Goal: Use online tool/utility: Use online tool/utility

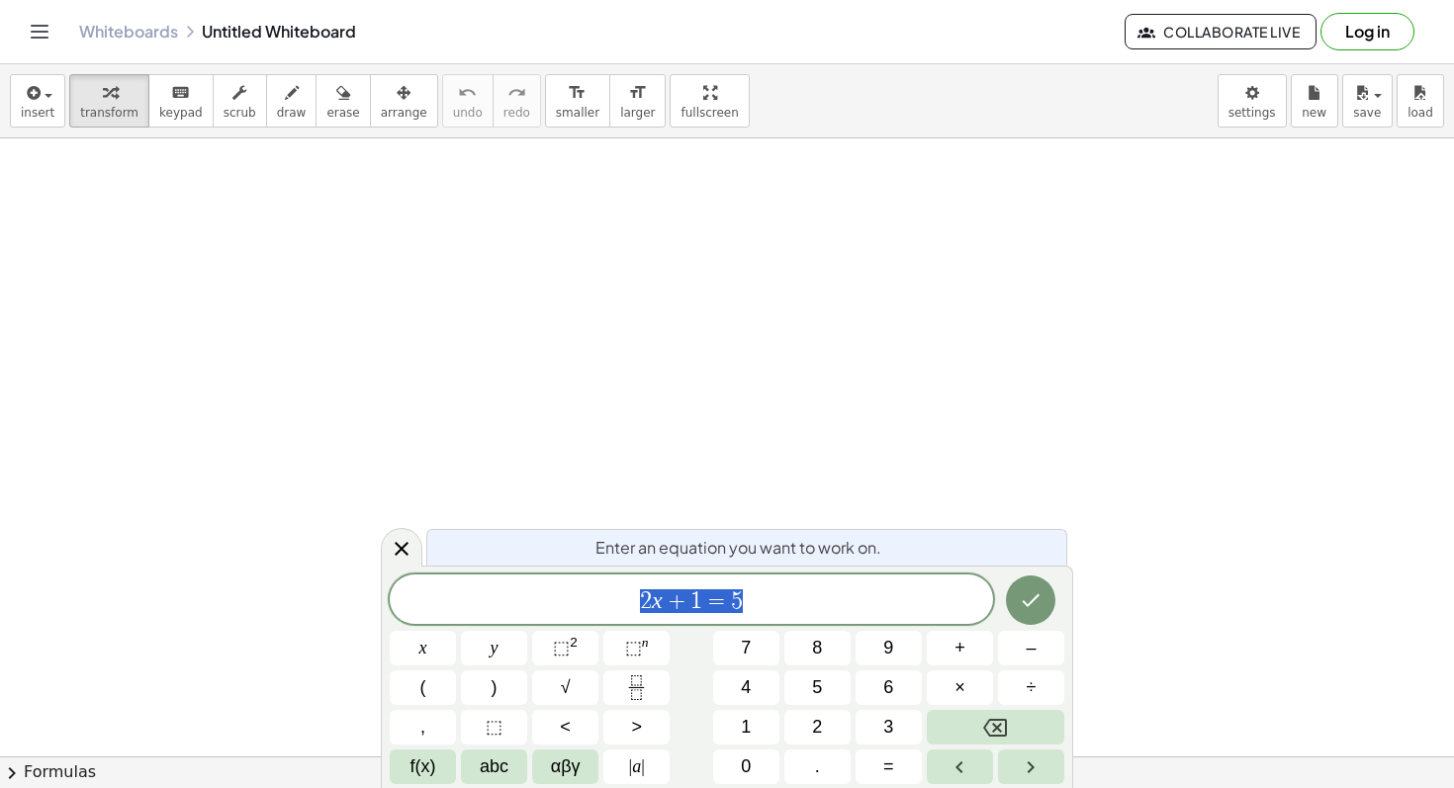
scroll to position [400, 0]
click at [622, 336] on div at bounding box center [727, 420] width 1454 height 1365
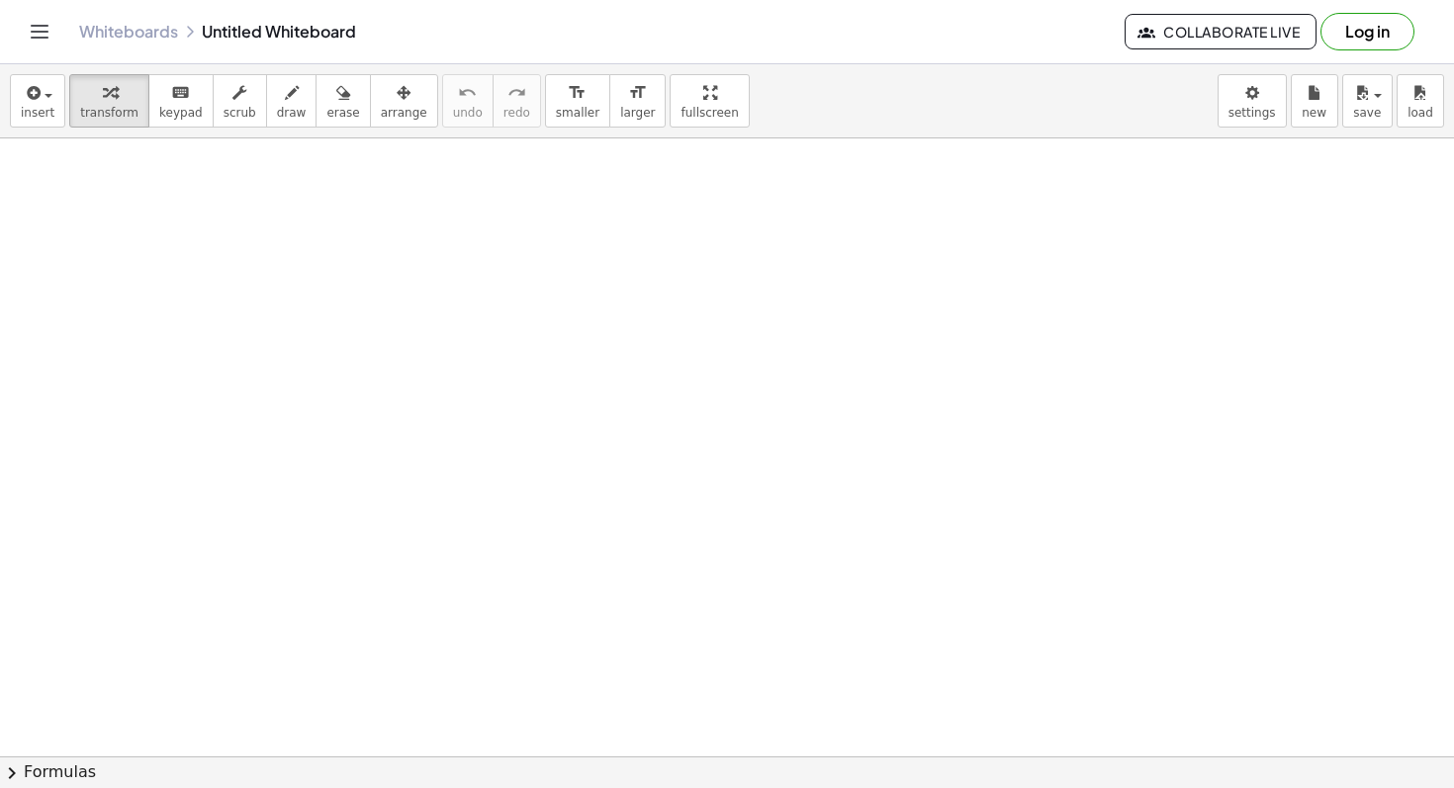
click at [508, 265] on div at bounding box center [727, 420] width 1454 height 1365
drag, startPoint x: 500, startPoint y: 482, endPoint x: 639, endPoint y: 478, distance: 138.5
click at [641, 478] on div at bounding box center [727, 756] width 1454 height 1236
click at [281, 244] on div at bounding box center [295, 239] width 261 height 67
click at [403, 243] on div at bounding box center [407, 241] width 22 height 22
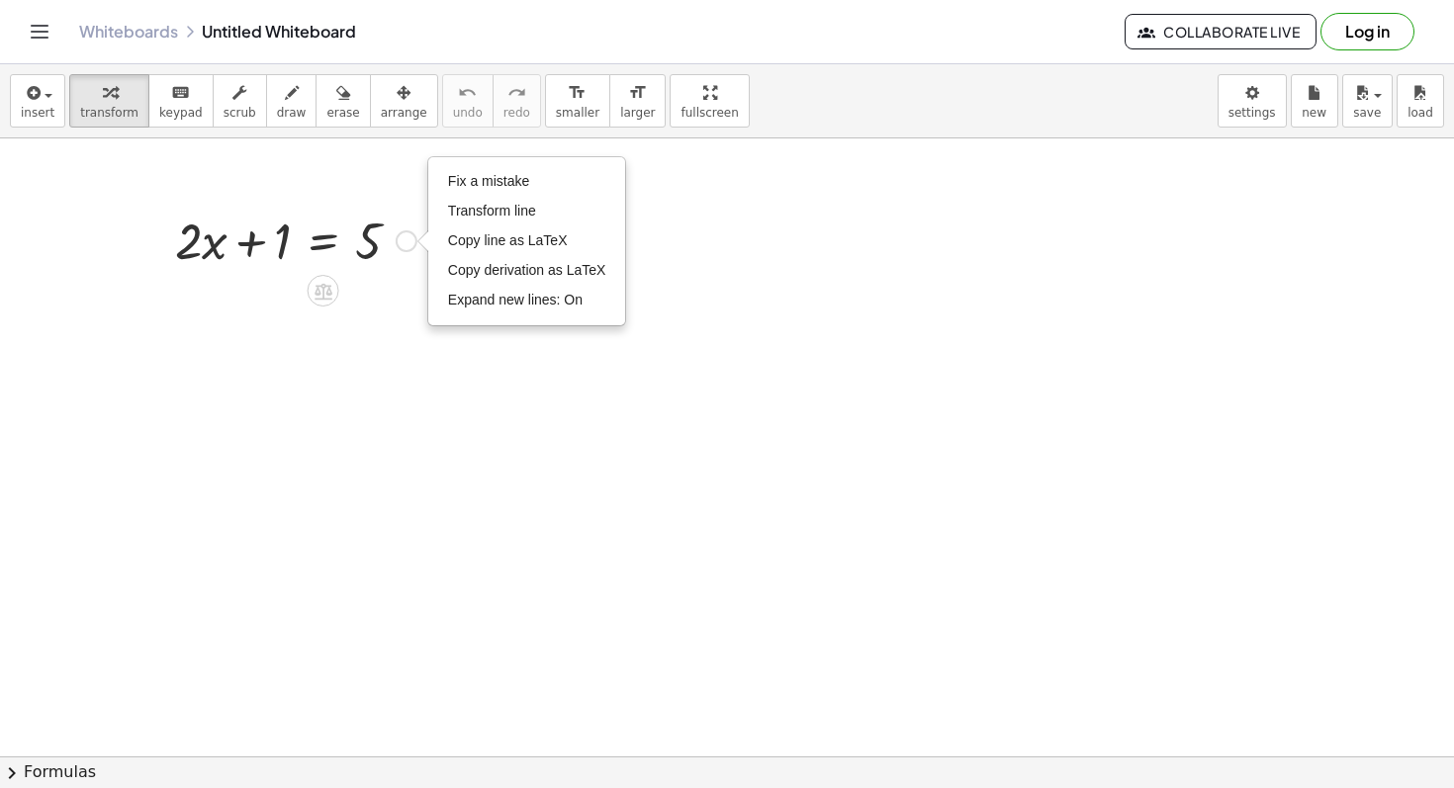
click at [402, 245] on div "Fix a mistake Transform line Copy line as LaTeX Copy derivation as LaTeX Expand…" at bounding box center [407, 241] width 22 height 22
click at [417, 473] on div at bounding box center [727, 756] width 1454 height 1236
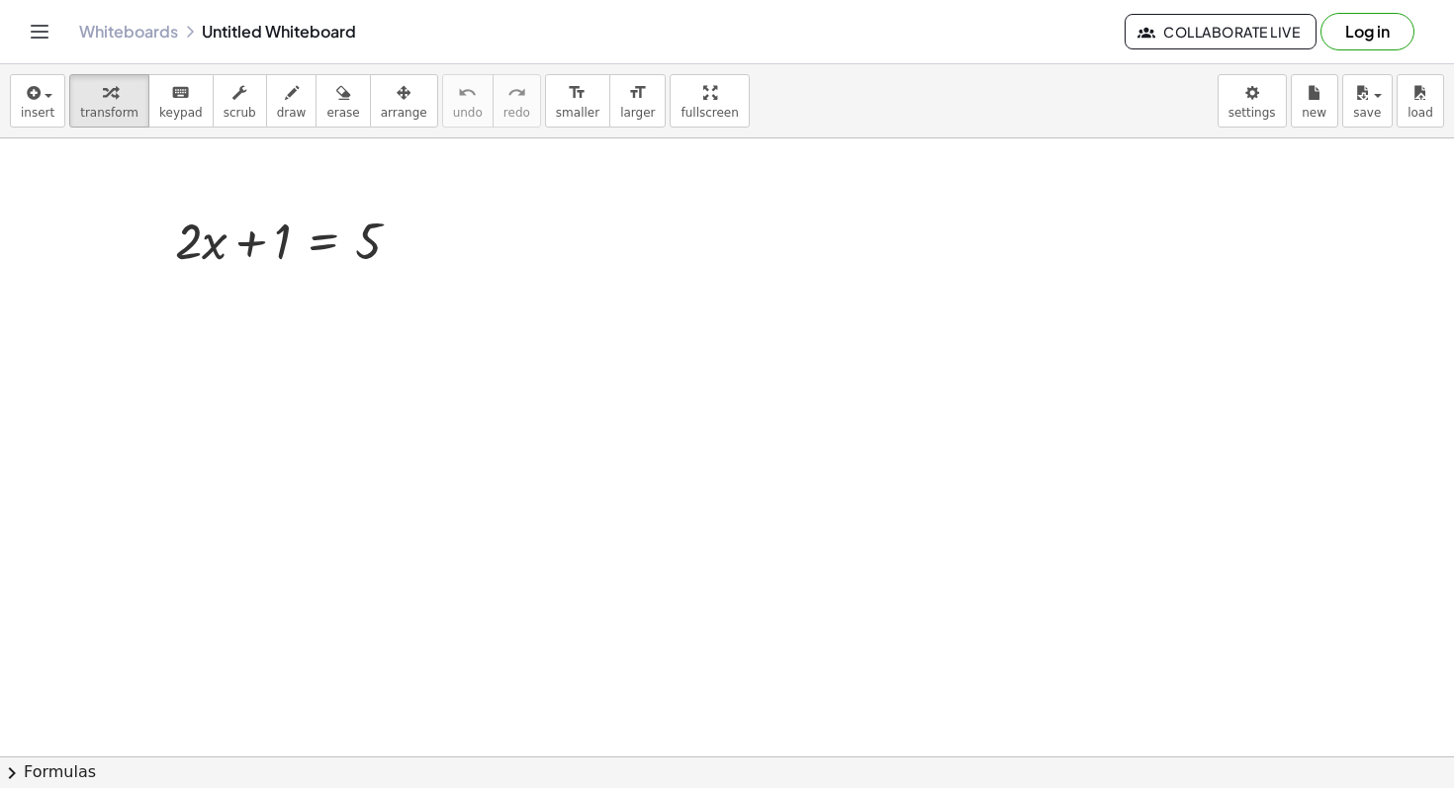
click at [763, 623] on div at bounding box center [727, 756] width 1454 height 1236
click at [859, 673] on div at bounding box center [856, 661] width 146 height 67
click at [837, 707] on icon at bounding box center [839, 713] width 21 height 21
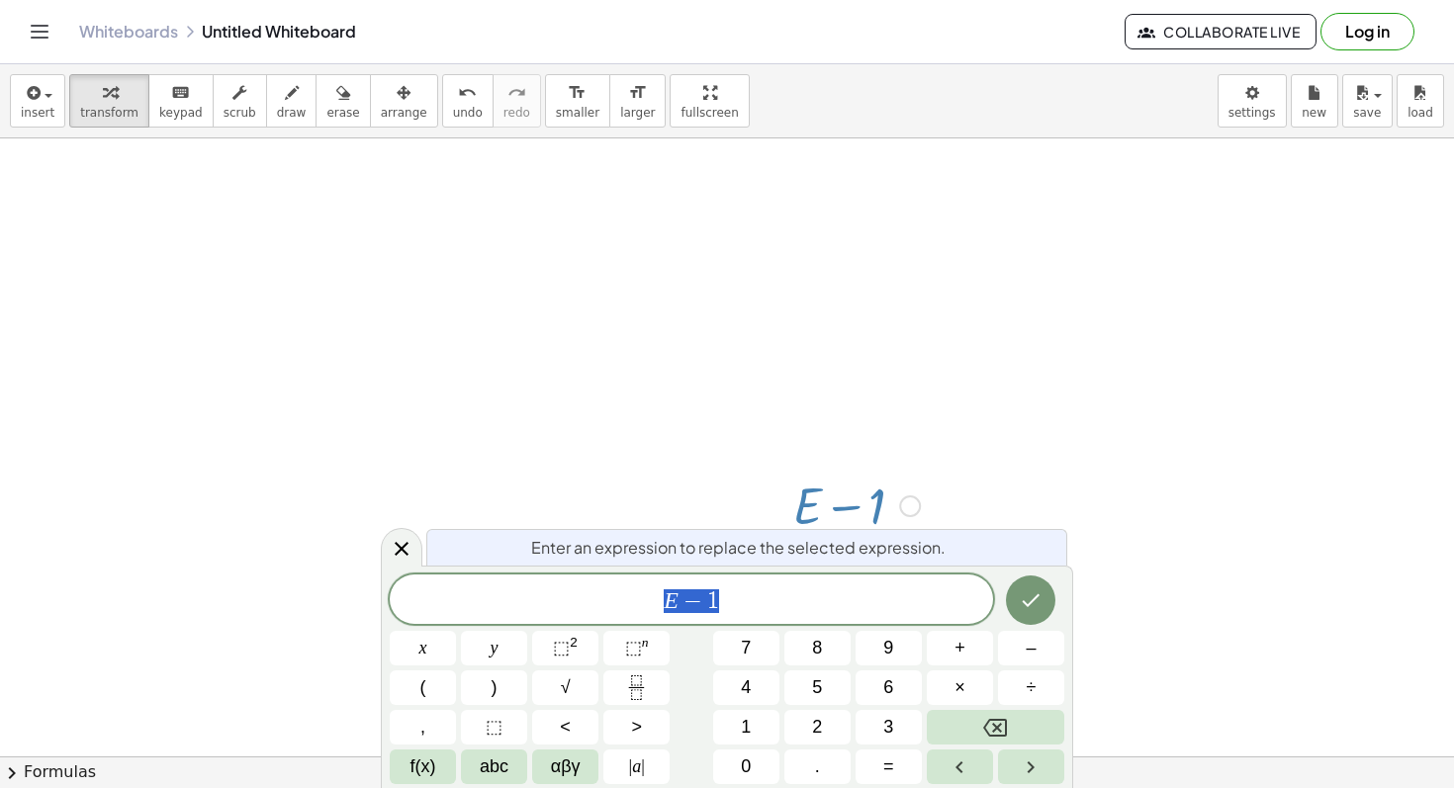
scroll to position [184, 0]
click at [906, 481] on div at bounding box center [910, 480] width 22 height 22
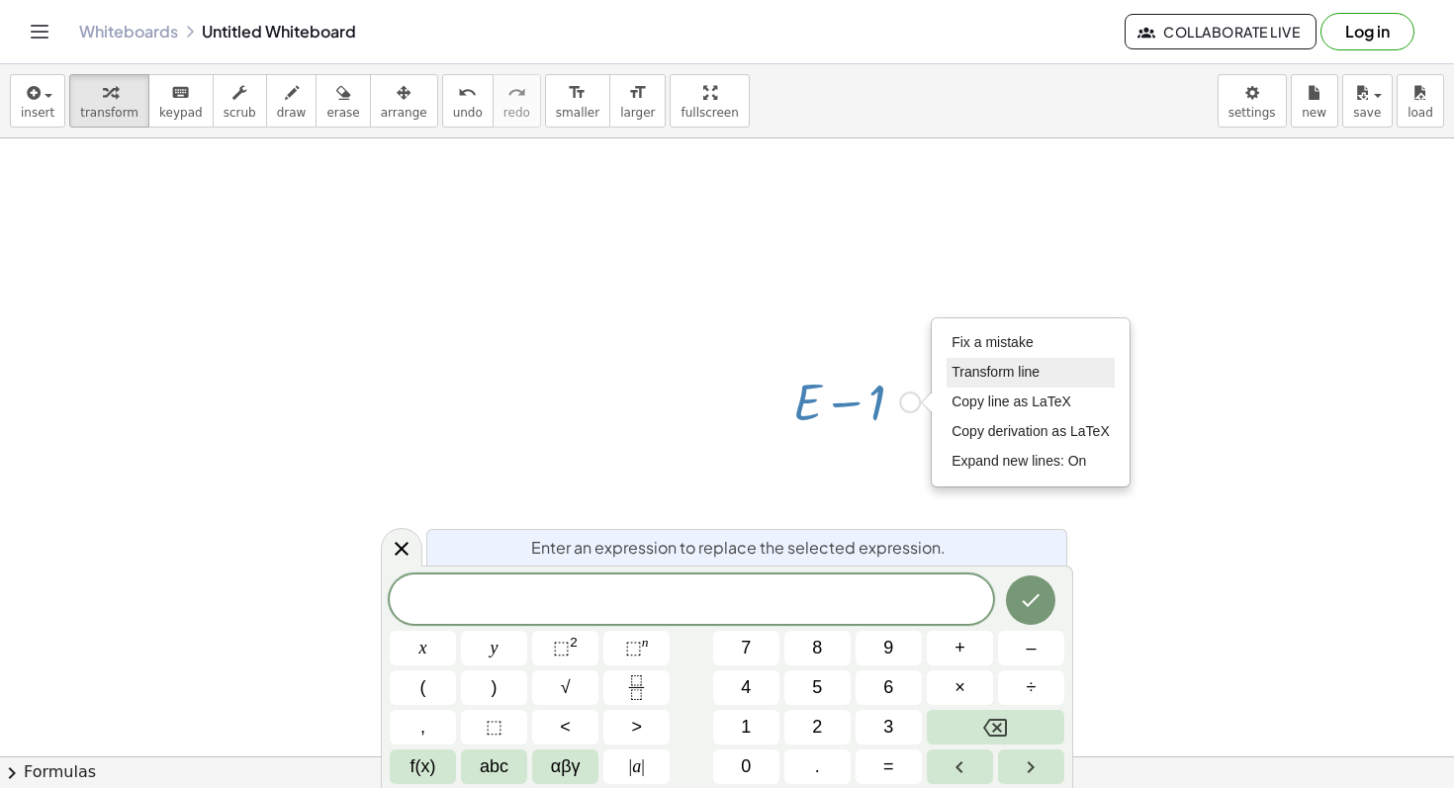
scroll to position [270, 0]
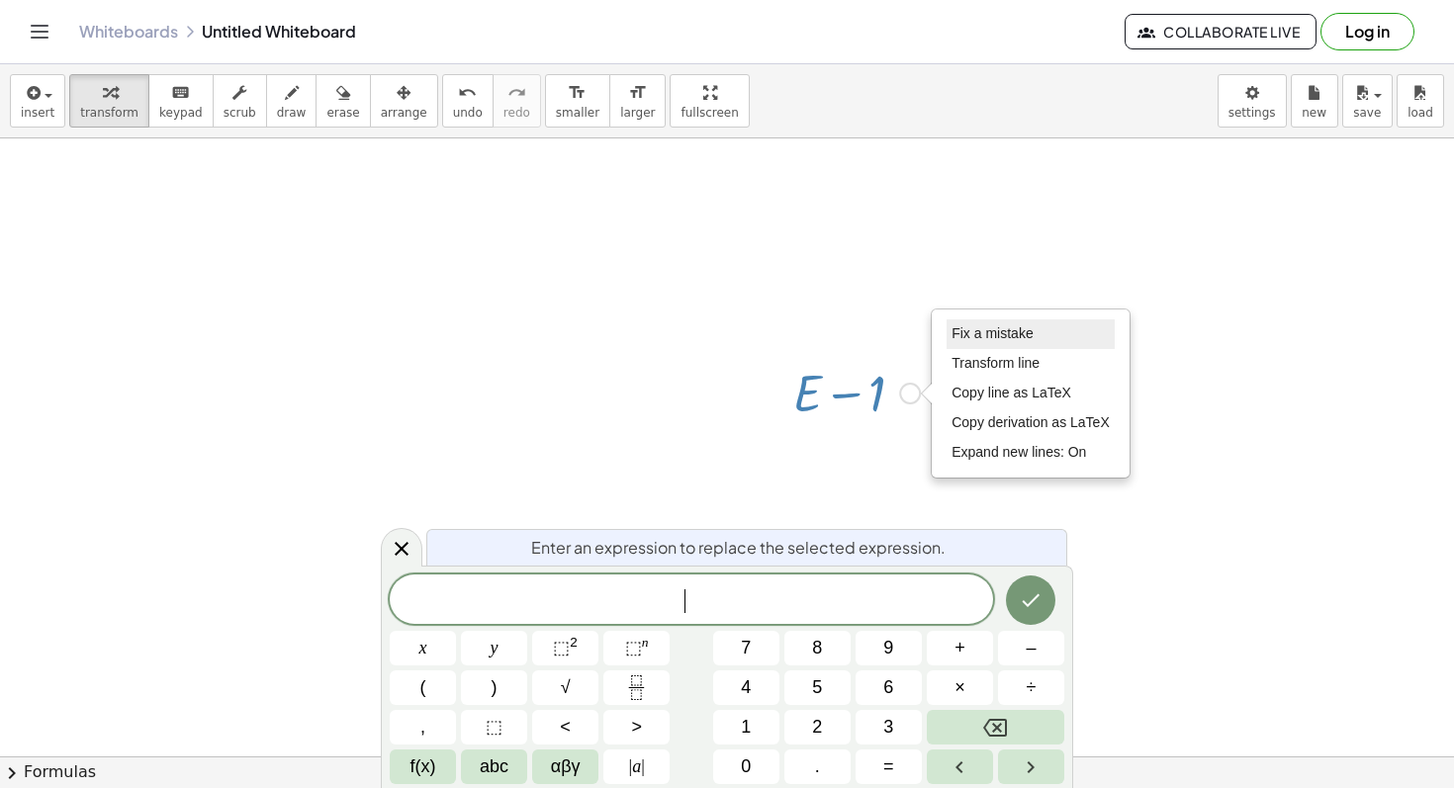
click at [1014, 339] on span "Fix a mistake" at bounding box center [991, 333] width 81 height 16
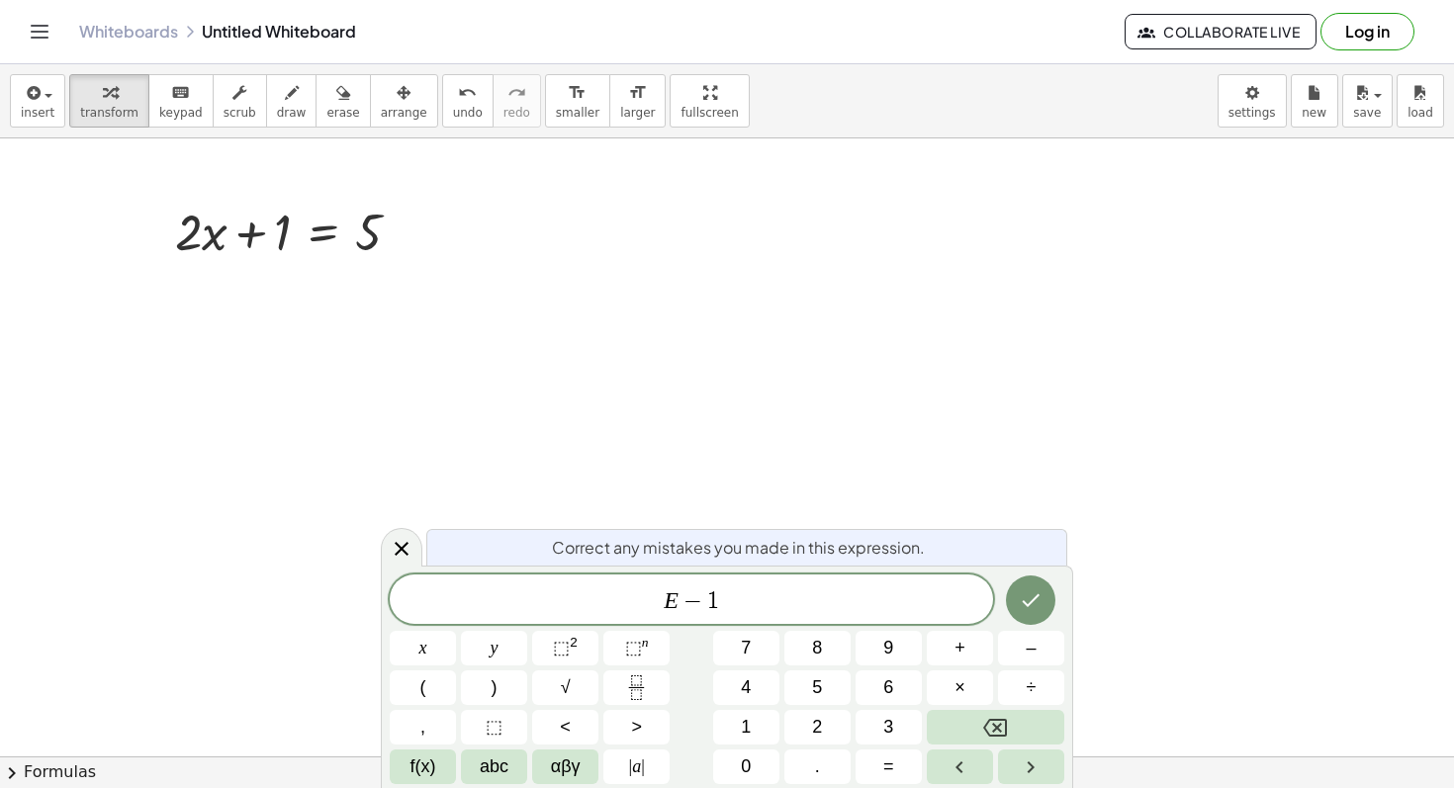
scroll to position [0, 0]
click at [679, 596] on span "−" at bounding box center [692, 601] width 29 height 24
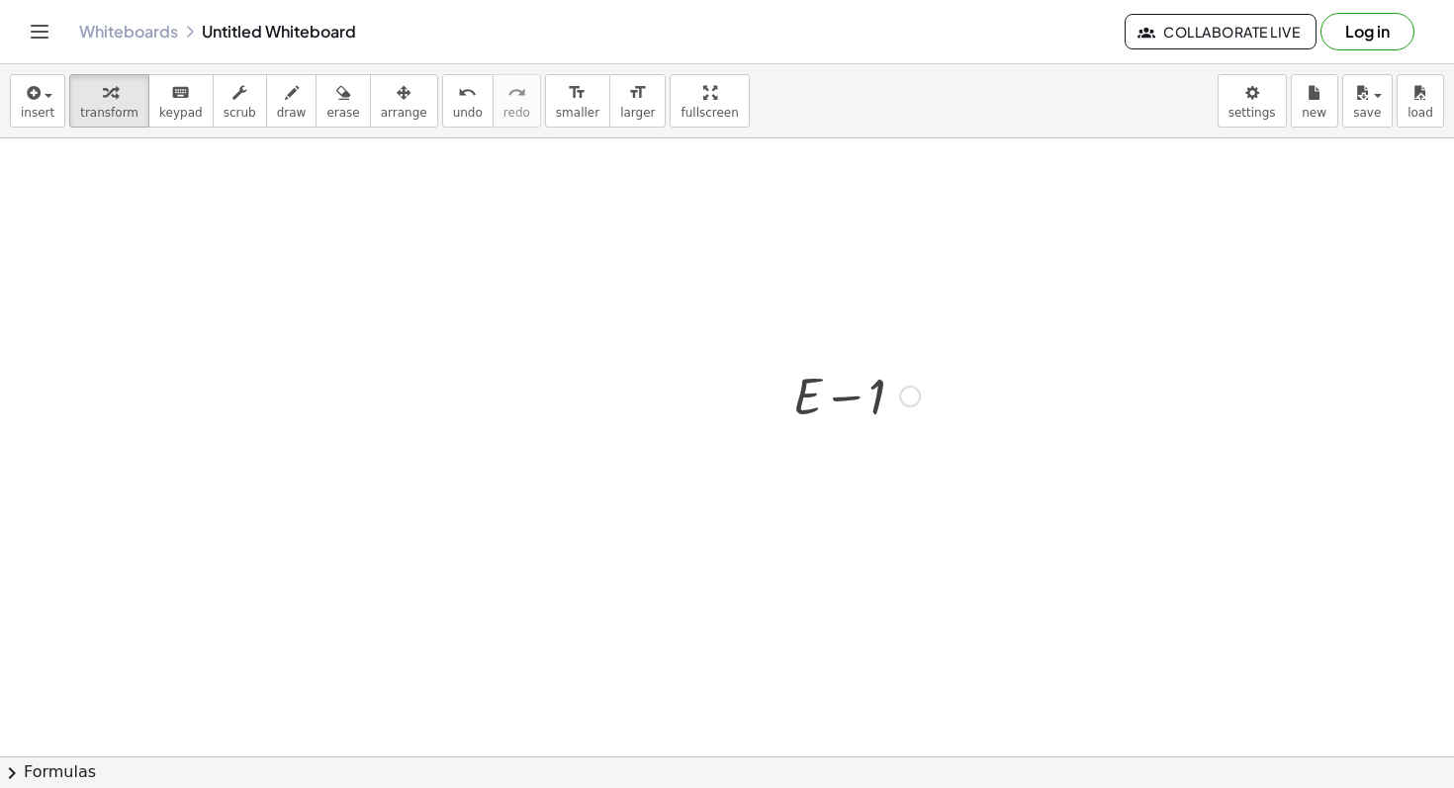
scroll to position [270, 0]
click at [856, 396] on div at bounding box center [856, 391] width 146 height 67
click at [905, 395] on div "Fix a mistake Transform line Copy line as LaTeX Copy derivation as LaTeX Expand…" at bounding box center [910, 394] width 22 height 22
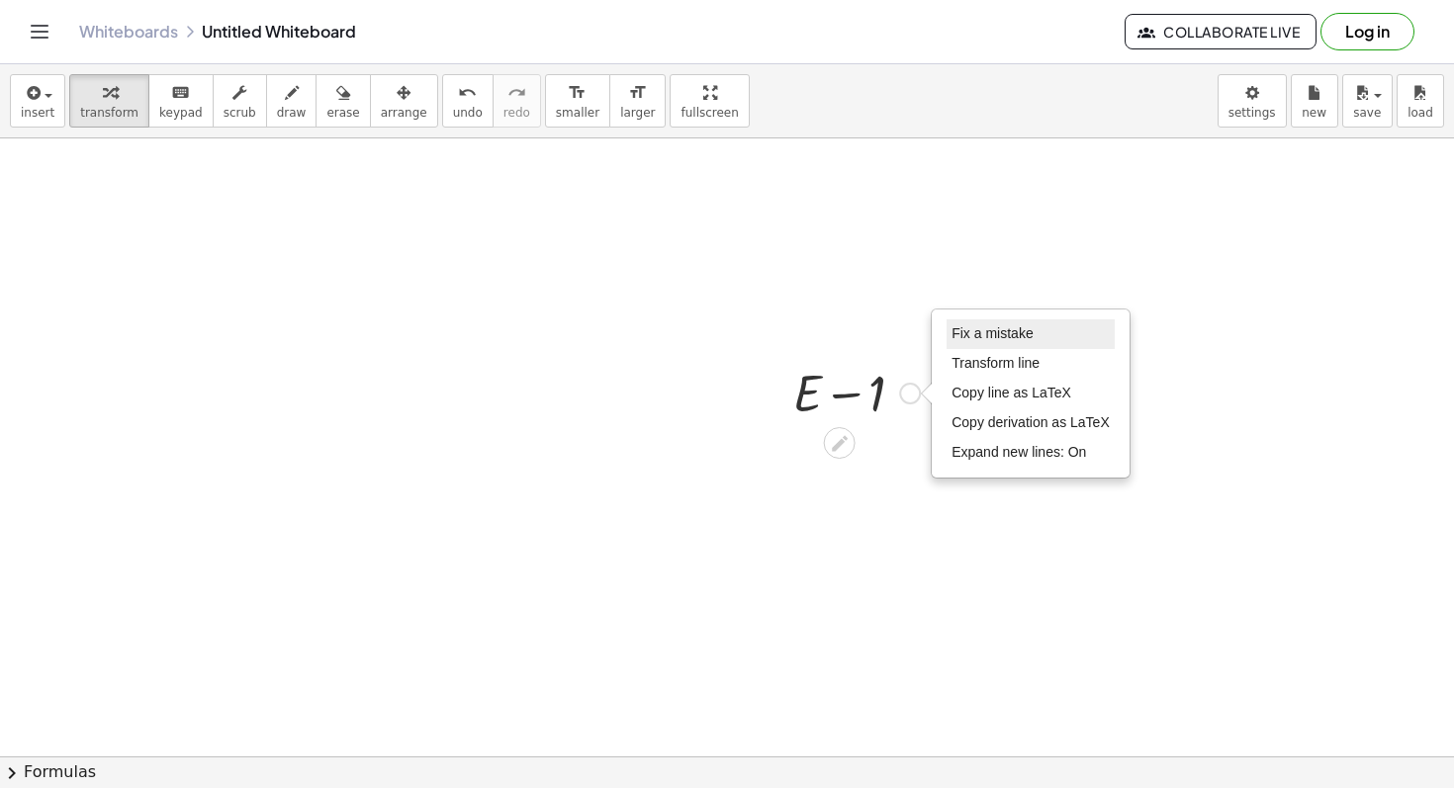
click at [960, 344] on li "Fix a mistake" at bounding box center [1030, 334] width 168 height 30
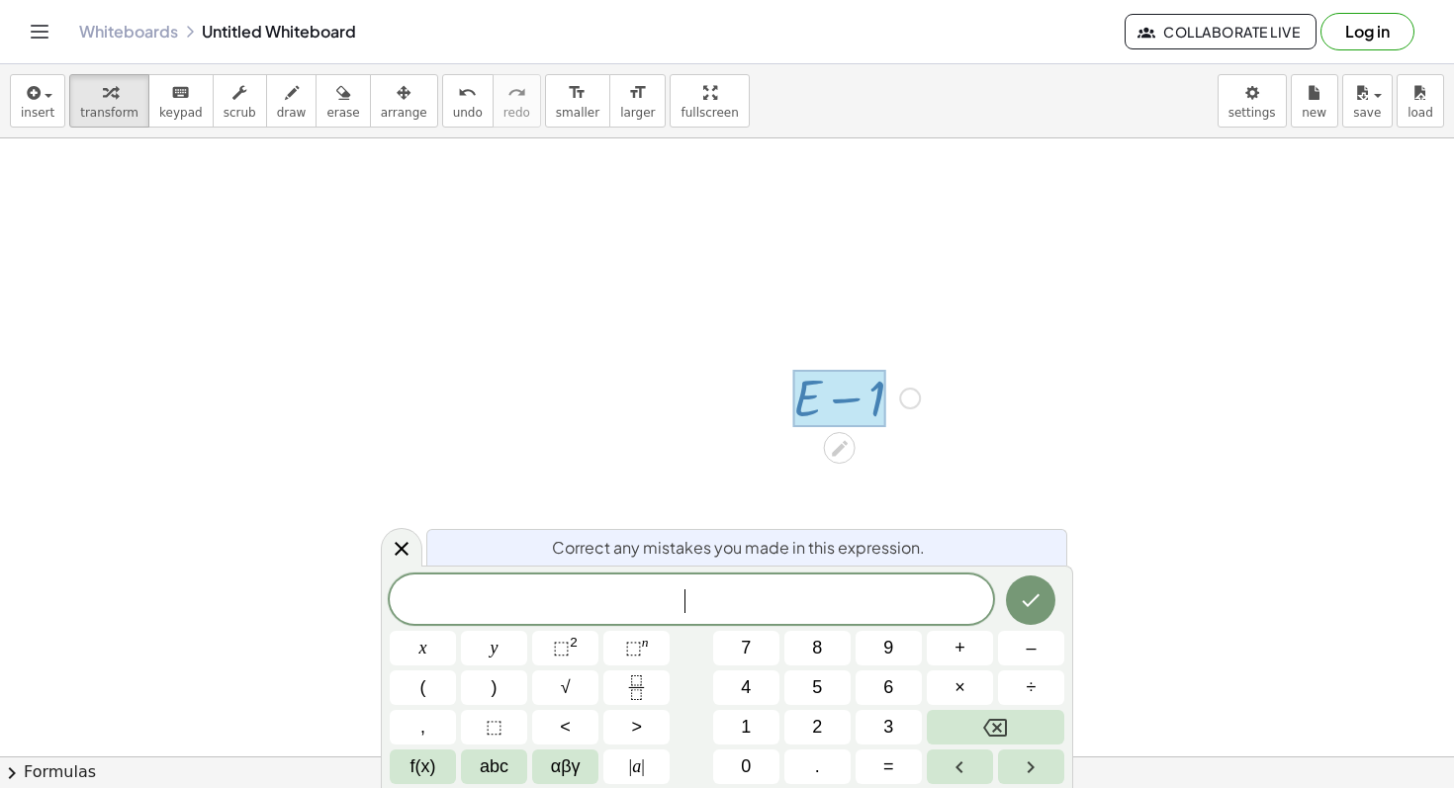
scroll to position [287, 0]
click at [915, 373] on div "Fix a mistake Transform line Copy line as LaTeX Copy derivation as LaTeX Expand…" at bounding box center [910, 377] width 22 height 22
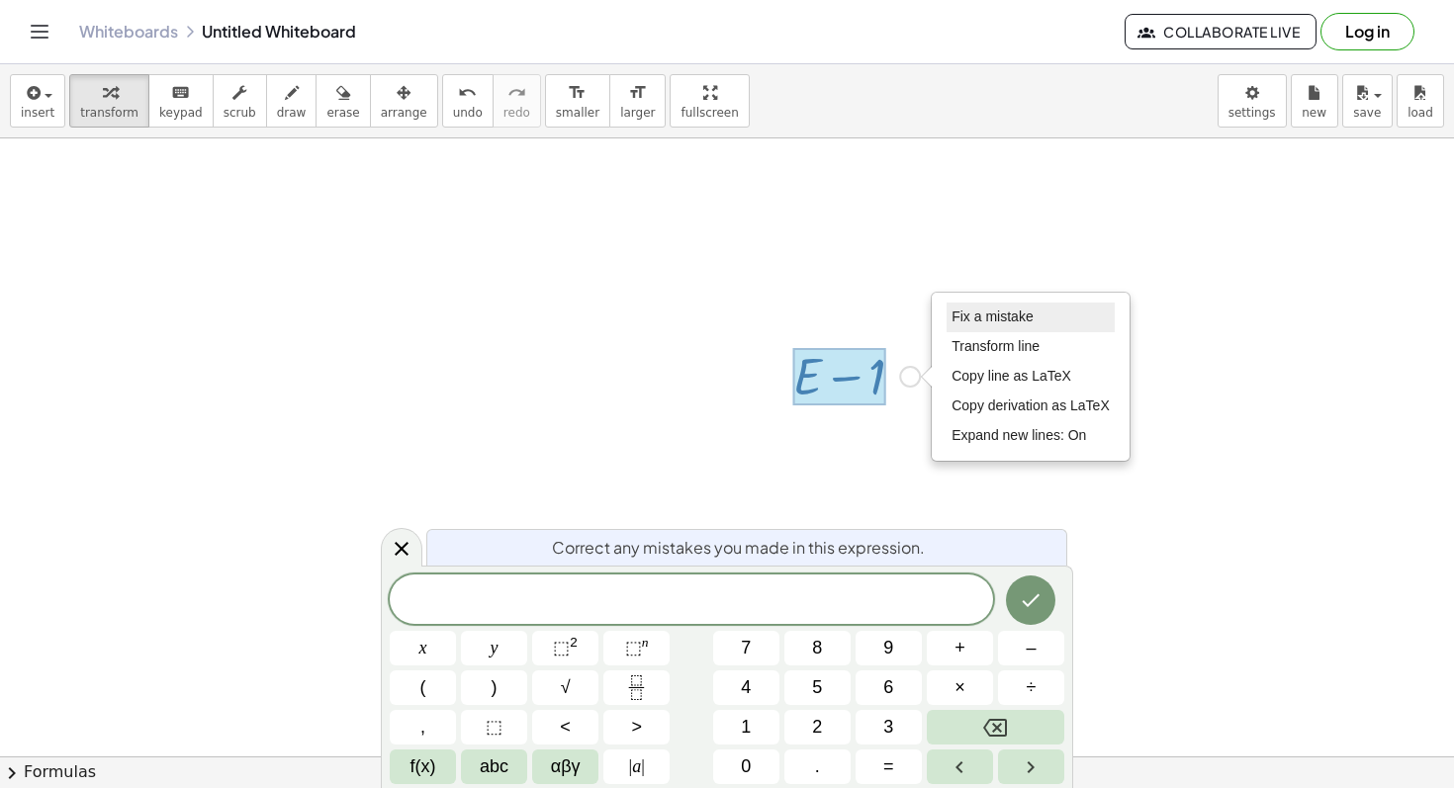
click at [974, 325] on li "Fix a mistake" at bounding box center [1030, 318] width 168 height 30
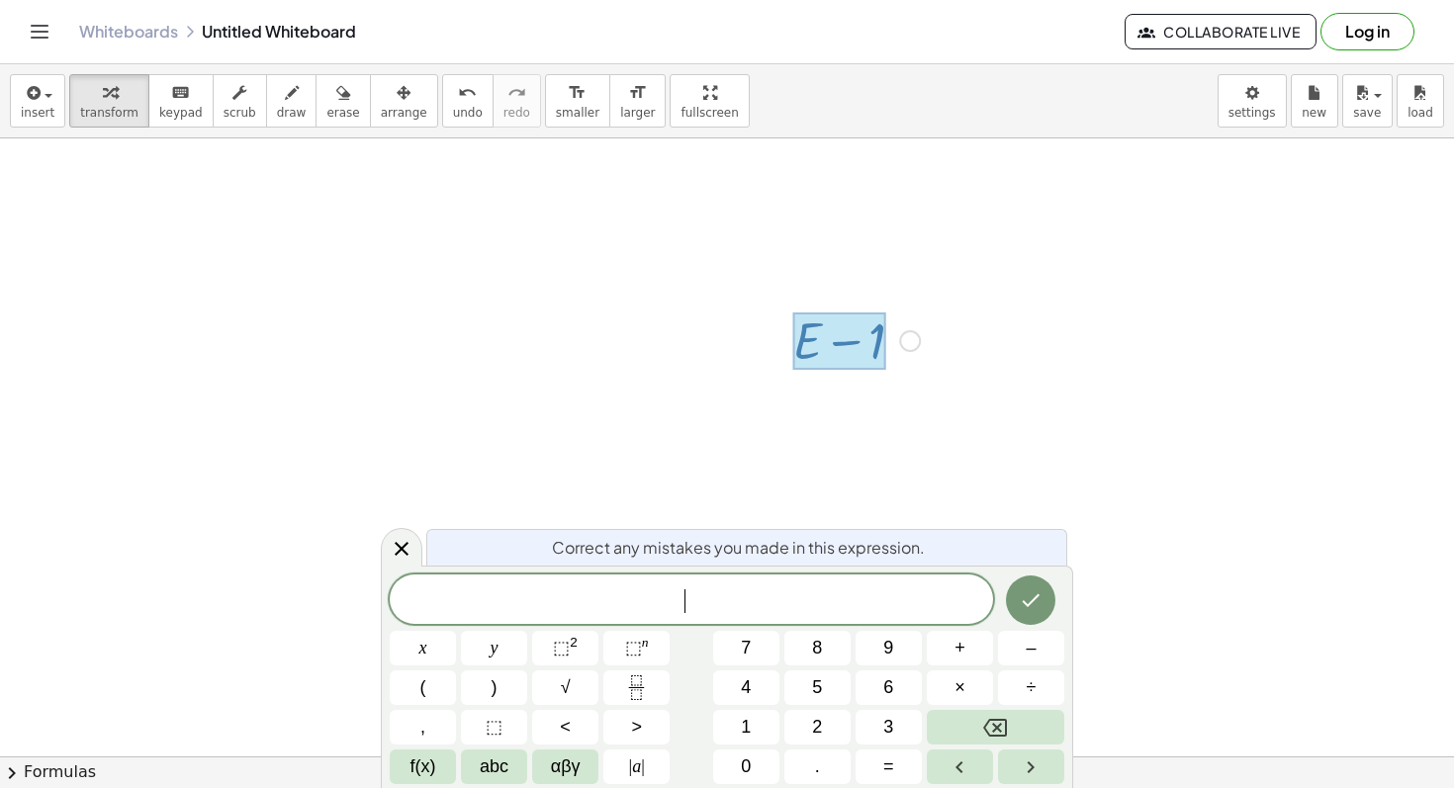
scroll to position [340, 0]
click at [913, 324] on div "Fix a mistake Transform line Copy line as LaTeX Copy derivation as LaTeX Expand…" at bounding box center [910, 323] width 22 height 22
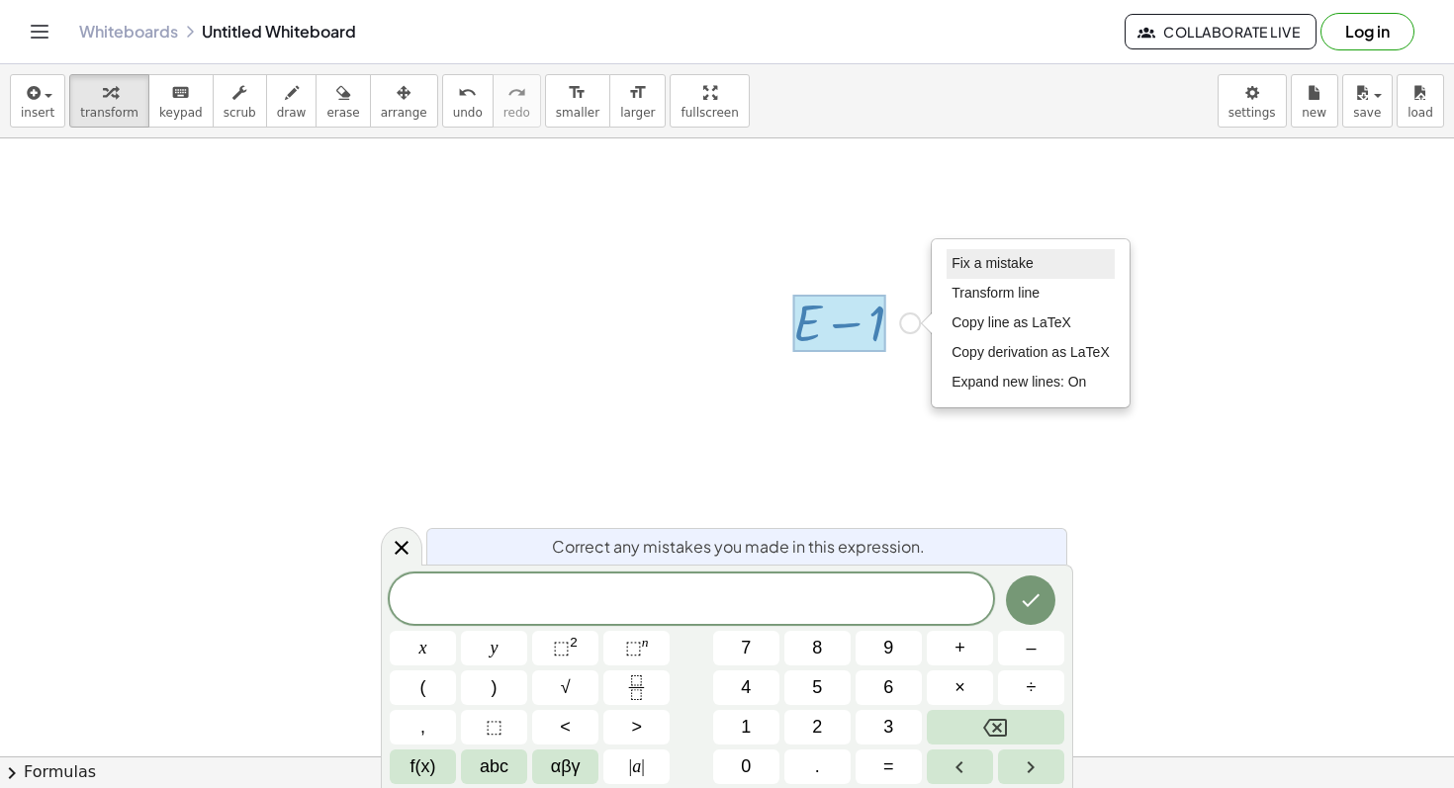
click at [974, 262] on span "Fix a mistake" at bounding box center [991, 263] width 81 height 16
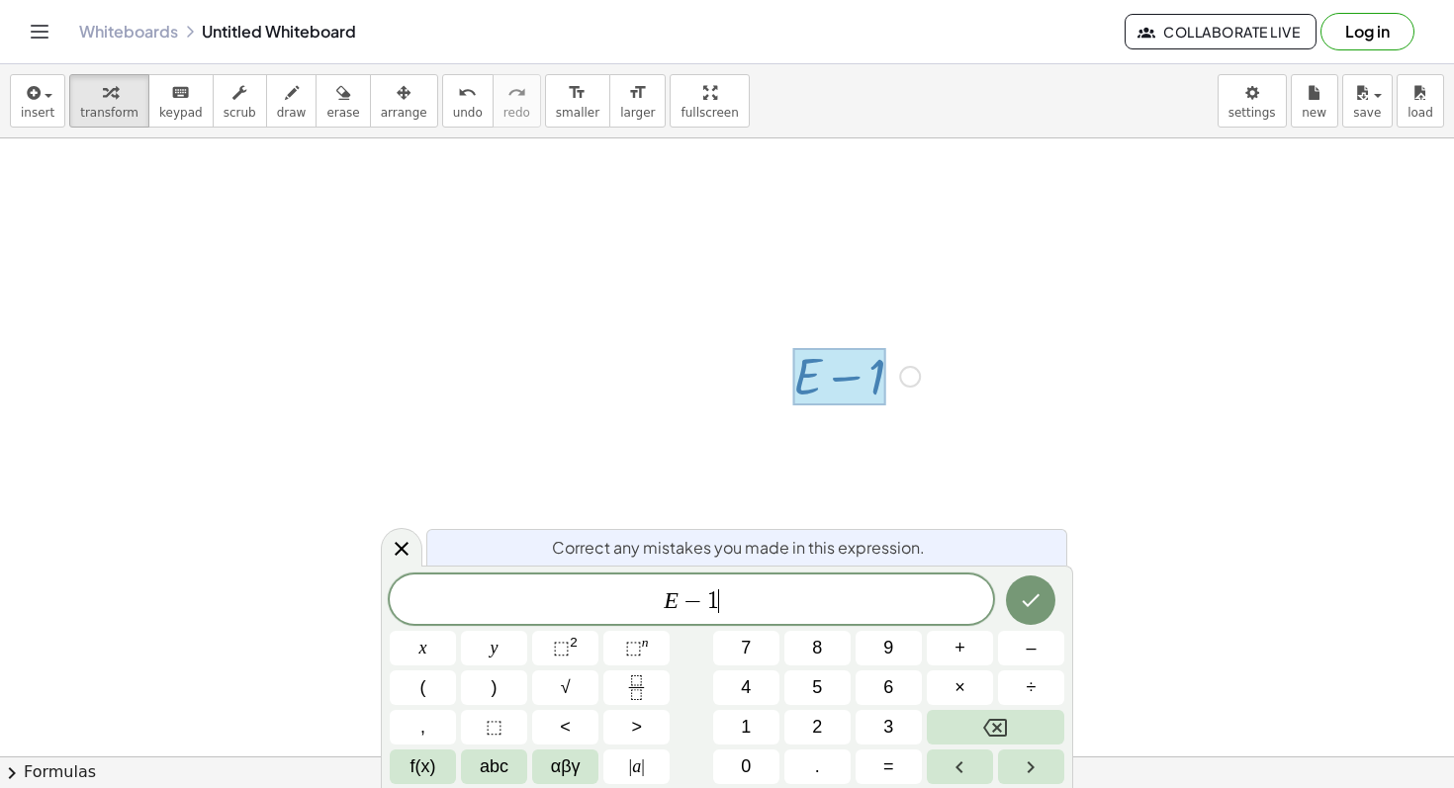
scroll to position [287, 0]
click at [882, 377] on div at bounding box center [839, 376] width 92 height 57
click at [899, 377] on div "Fix a mistake Transform line Copy line as LaTeX Copy derivation as LaTeX Expand…" at bounding box center [910, 377] width 22 height 22
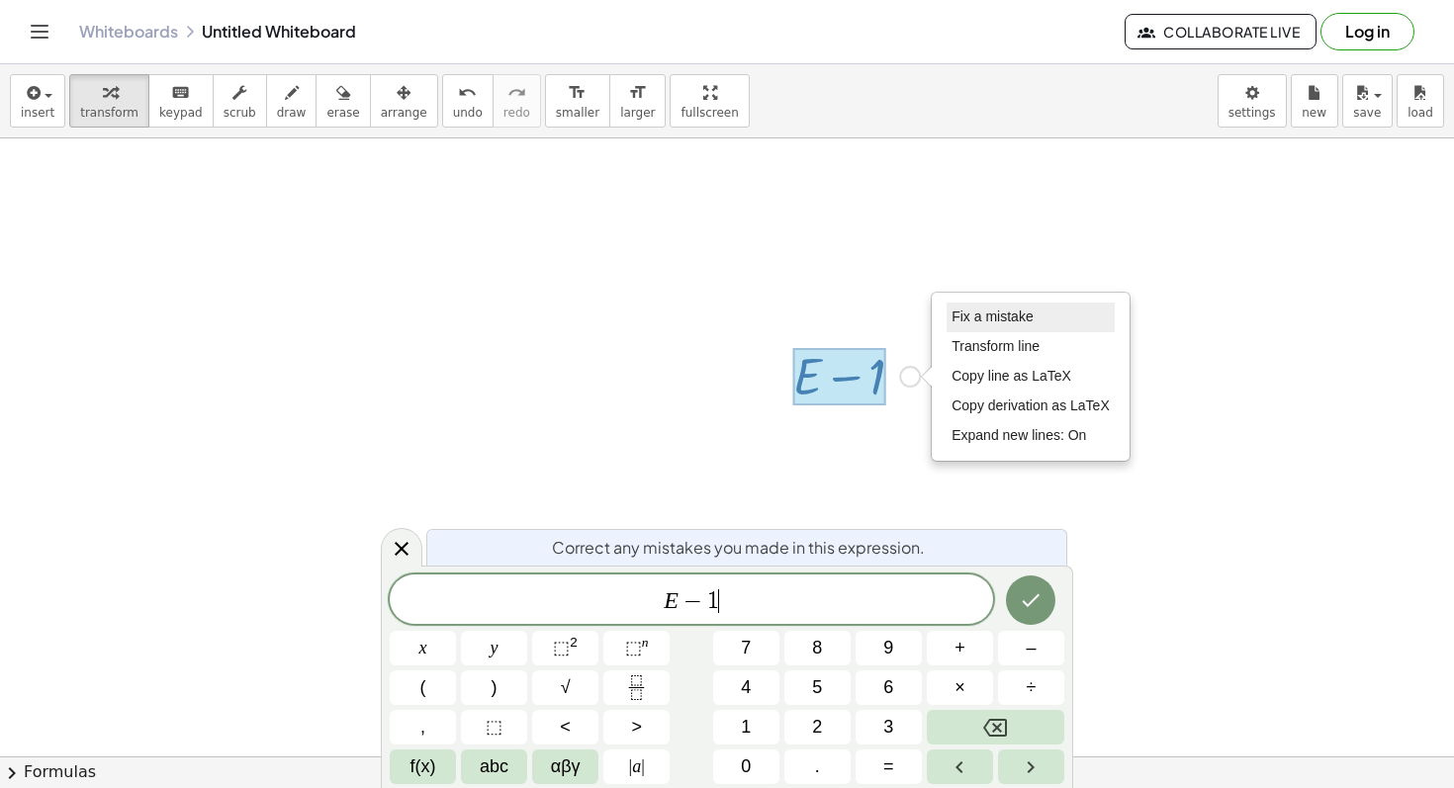
click at [1011, 315] on span "Fix a mistake" at bounding box center [991, 317] width 81 height 16
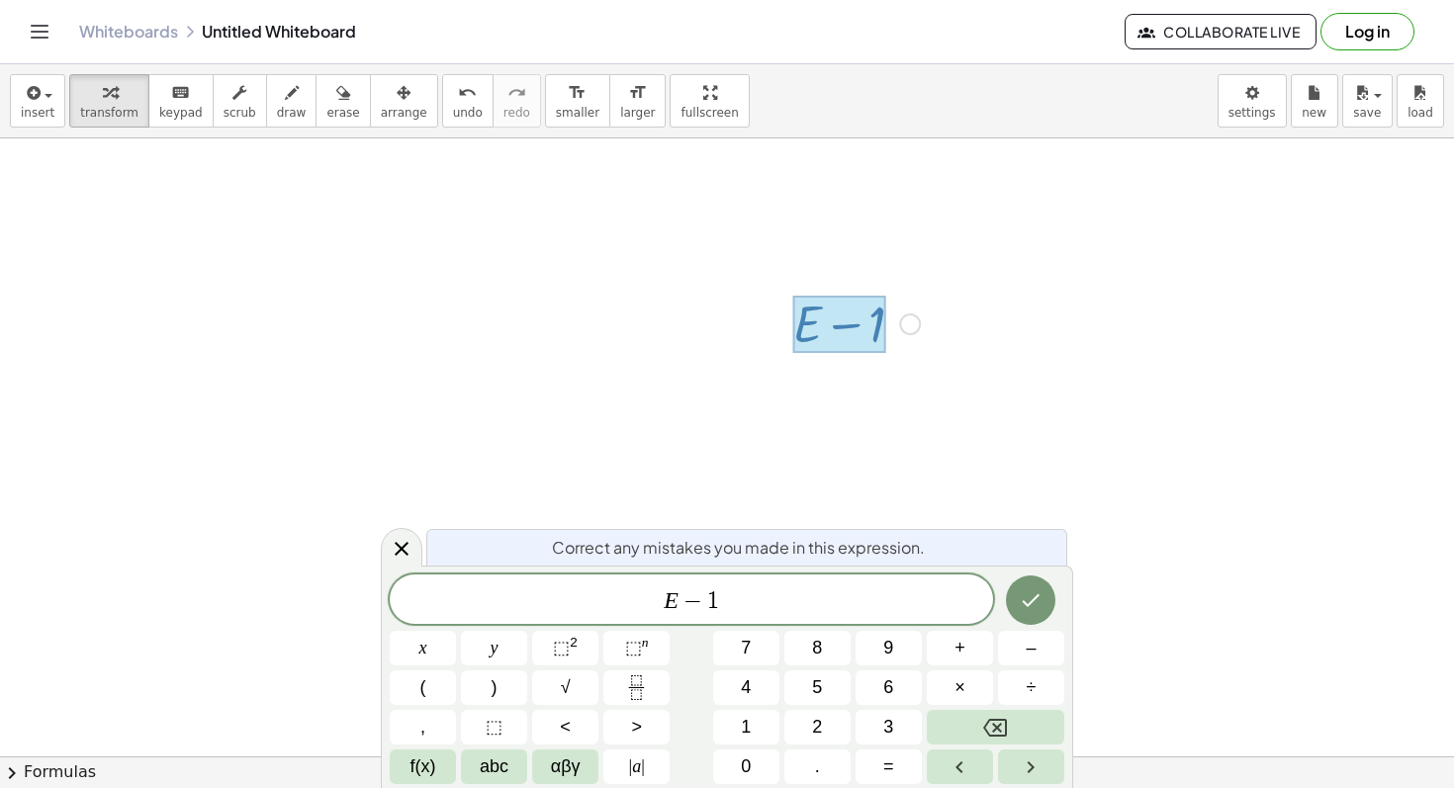
scroll to position [340, 0]
click at [908, 331] on div "Fix a mistake Transform line Copy line as LaTeX Copy derivation as LaTeX Expand…" at bounding box center [910, 323] width 22 height 22
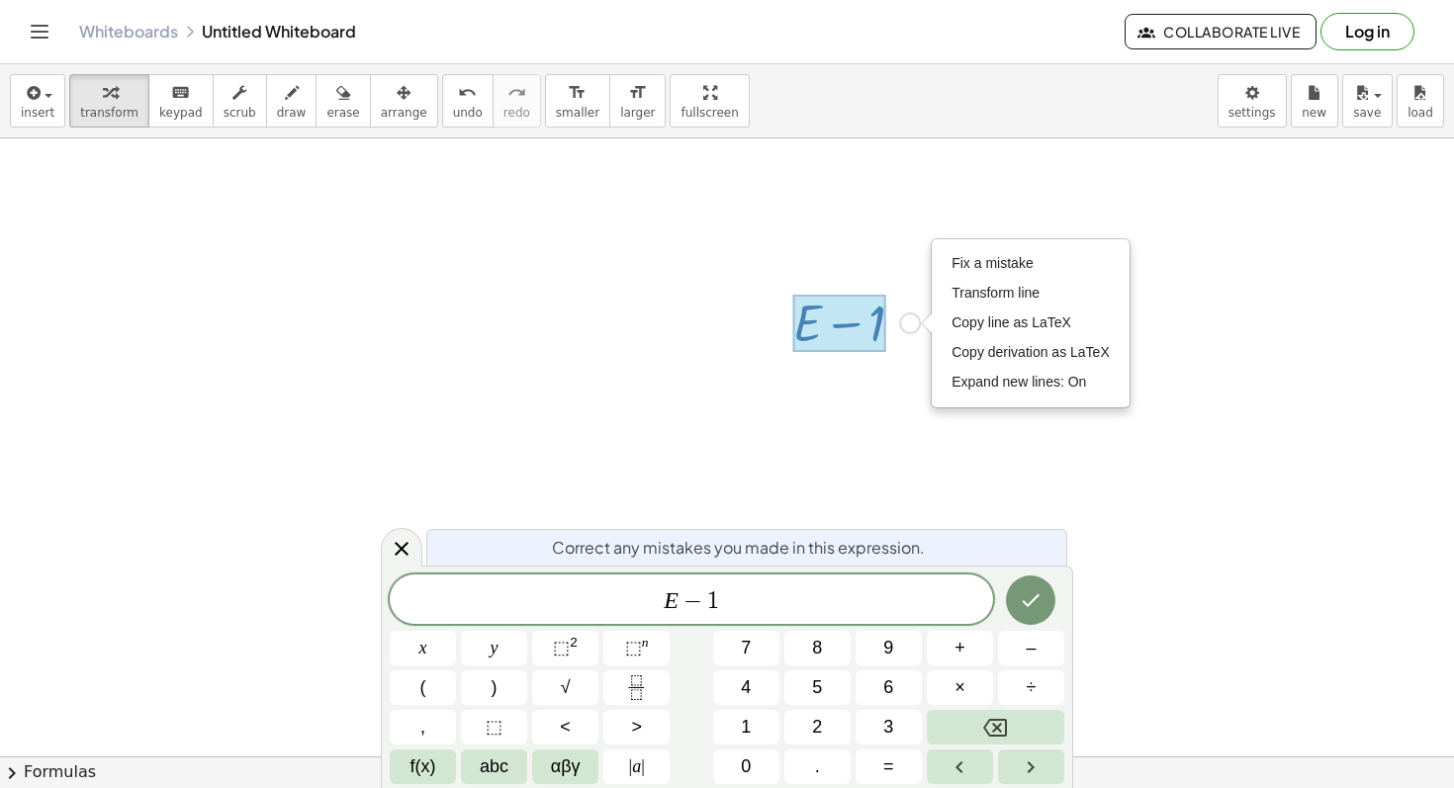
click at [839, 327] on div at bounding box center [839, 323] width 92 height 57
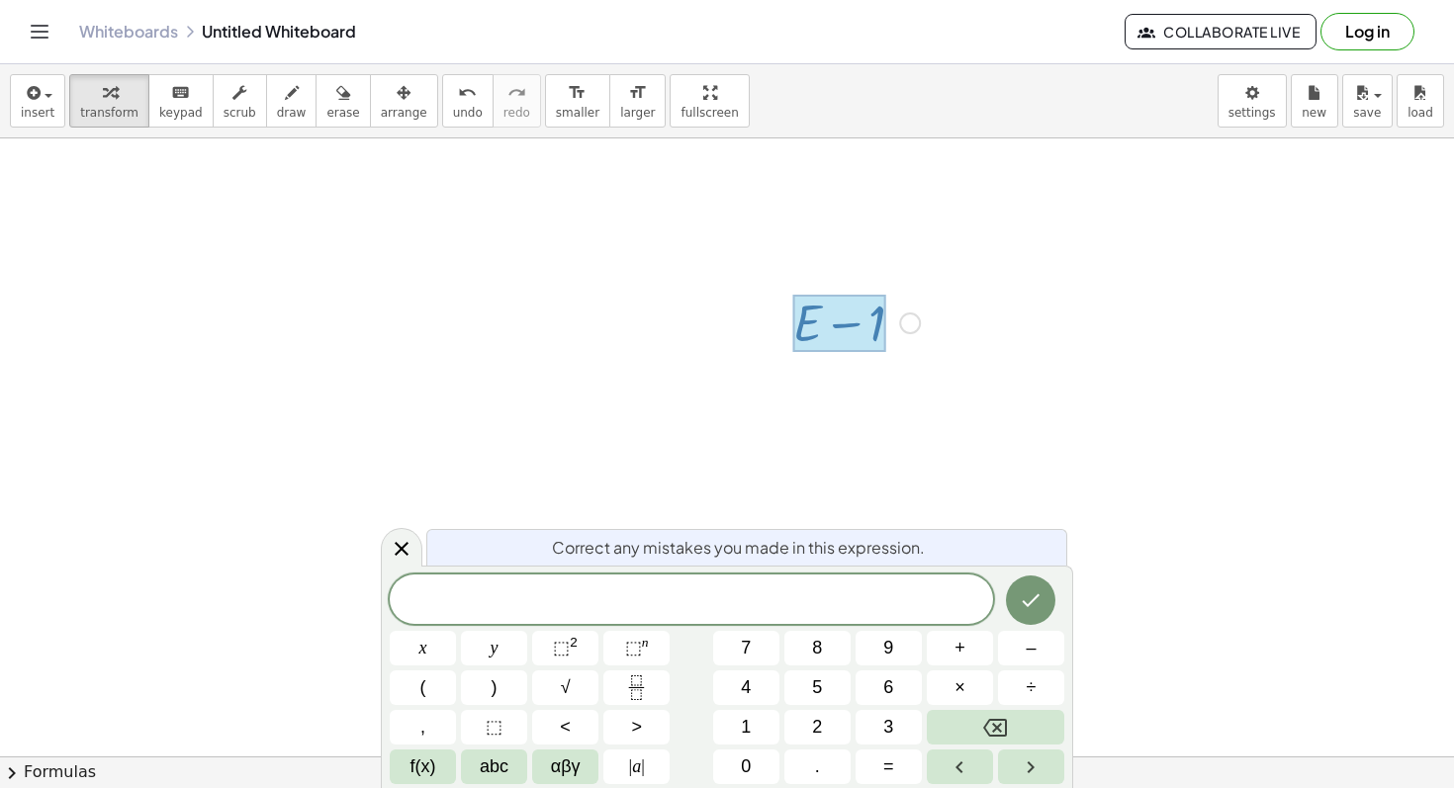
click at [829, 309] on div at bounding box center [839, 323] width 92 height 57
click at [1027, 599] on icon "Done" at bounding box center [1030, 600] width 24 height 24
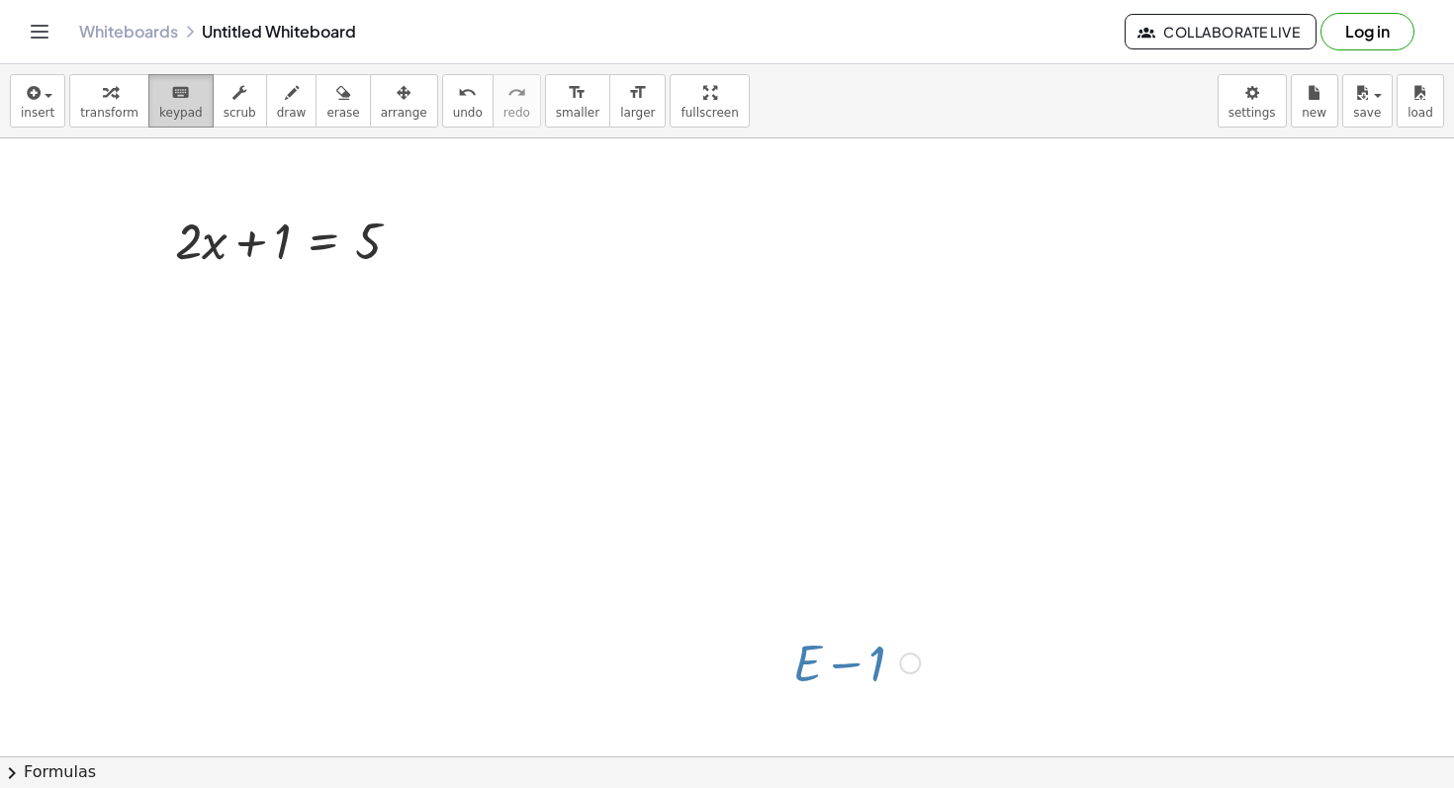
click at [176, 108] on span "keypad" at bounding box center [181, 113] width 44 height 14
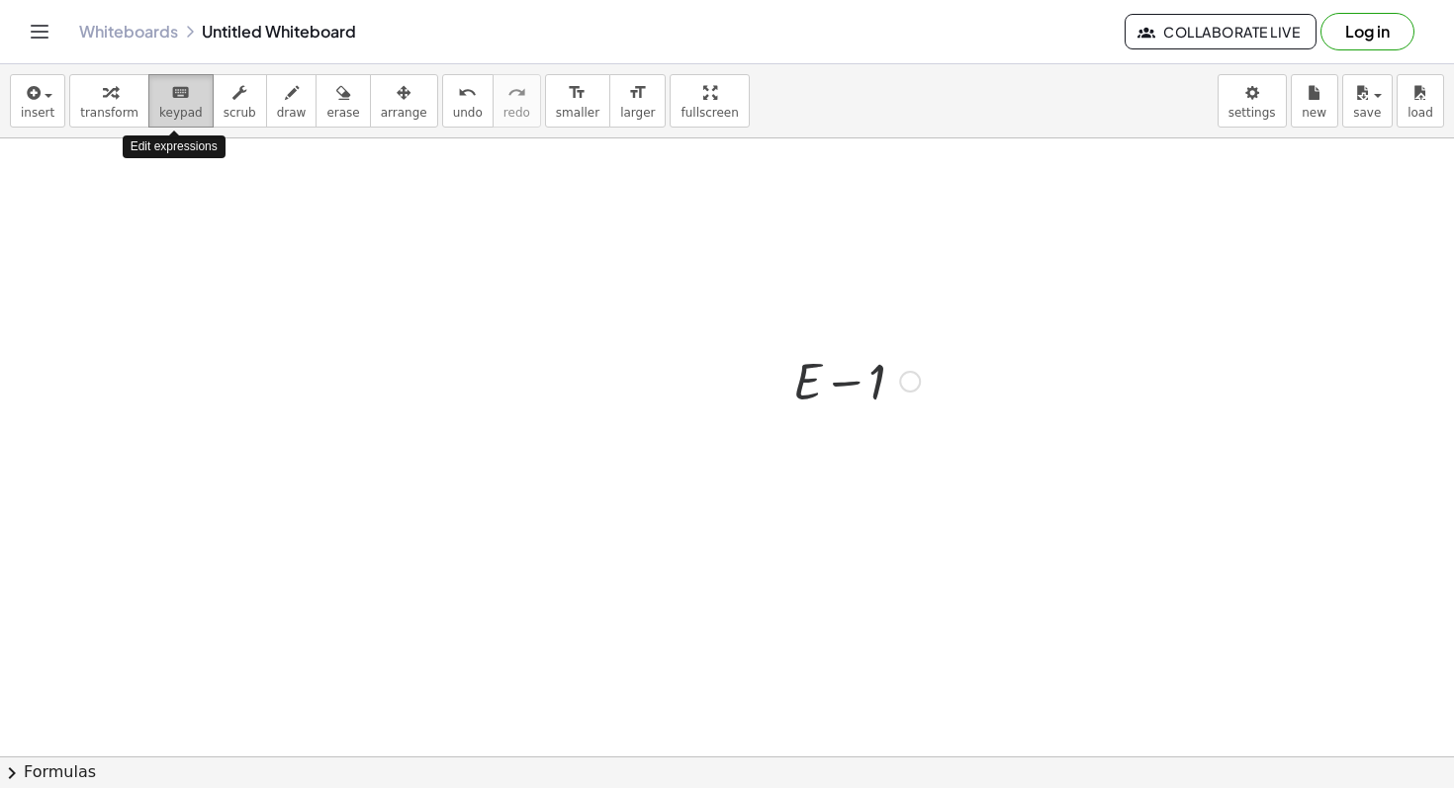
scroll to position [287, 0]
click at [161, 102] on div "keyboard" at bounding box center [181, 92] width 44 height 24
click at [112, 105] on button "transform" at bounding box center [109, 100] width 80 height 53
click at [232, 103] on icon "button" at bounding box center [239, 93] width 14 height 24
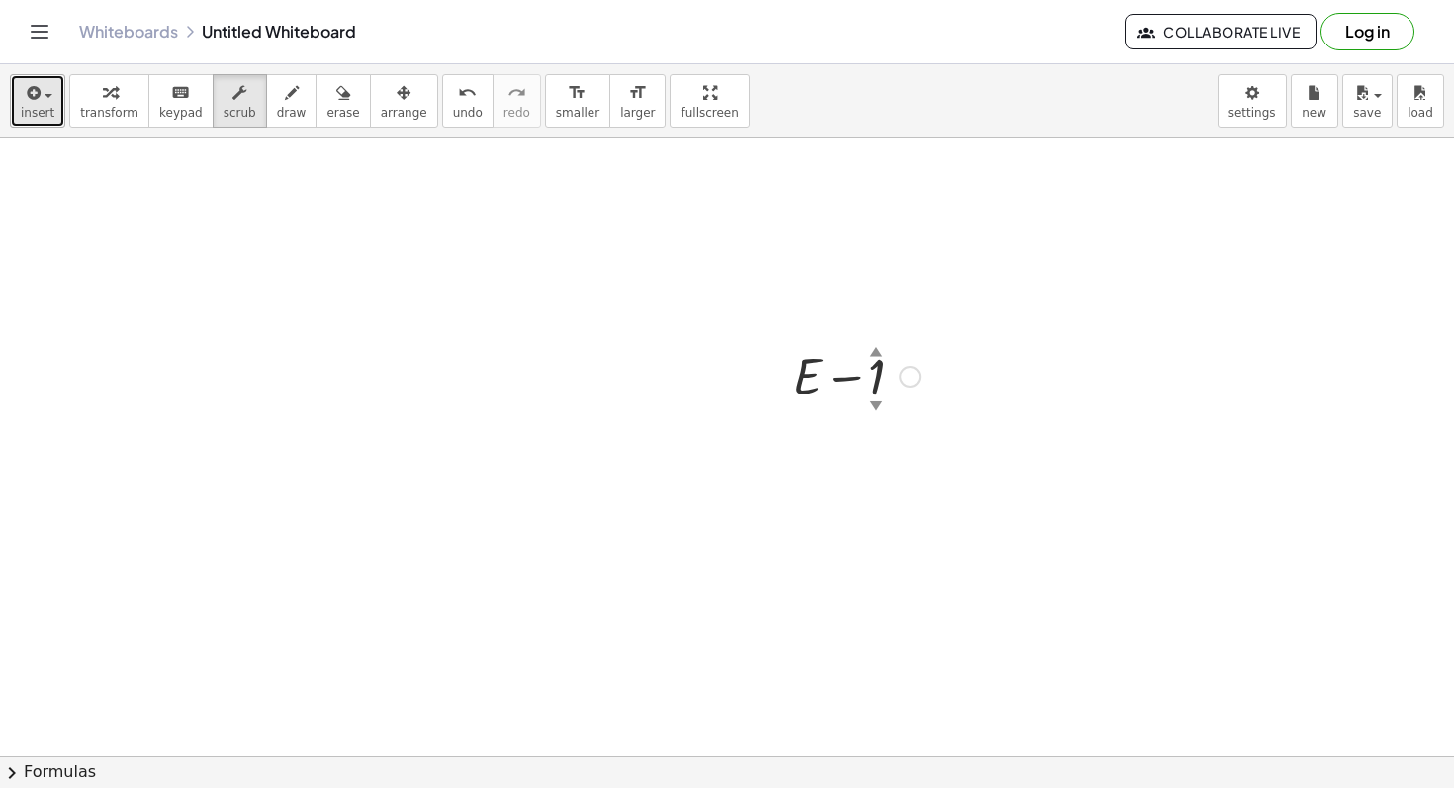
click at [47, 99] on div "button" at bounding box center [38, 92] width 34 height 24
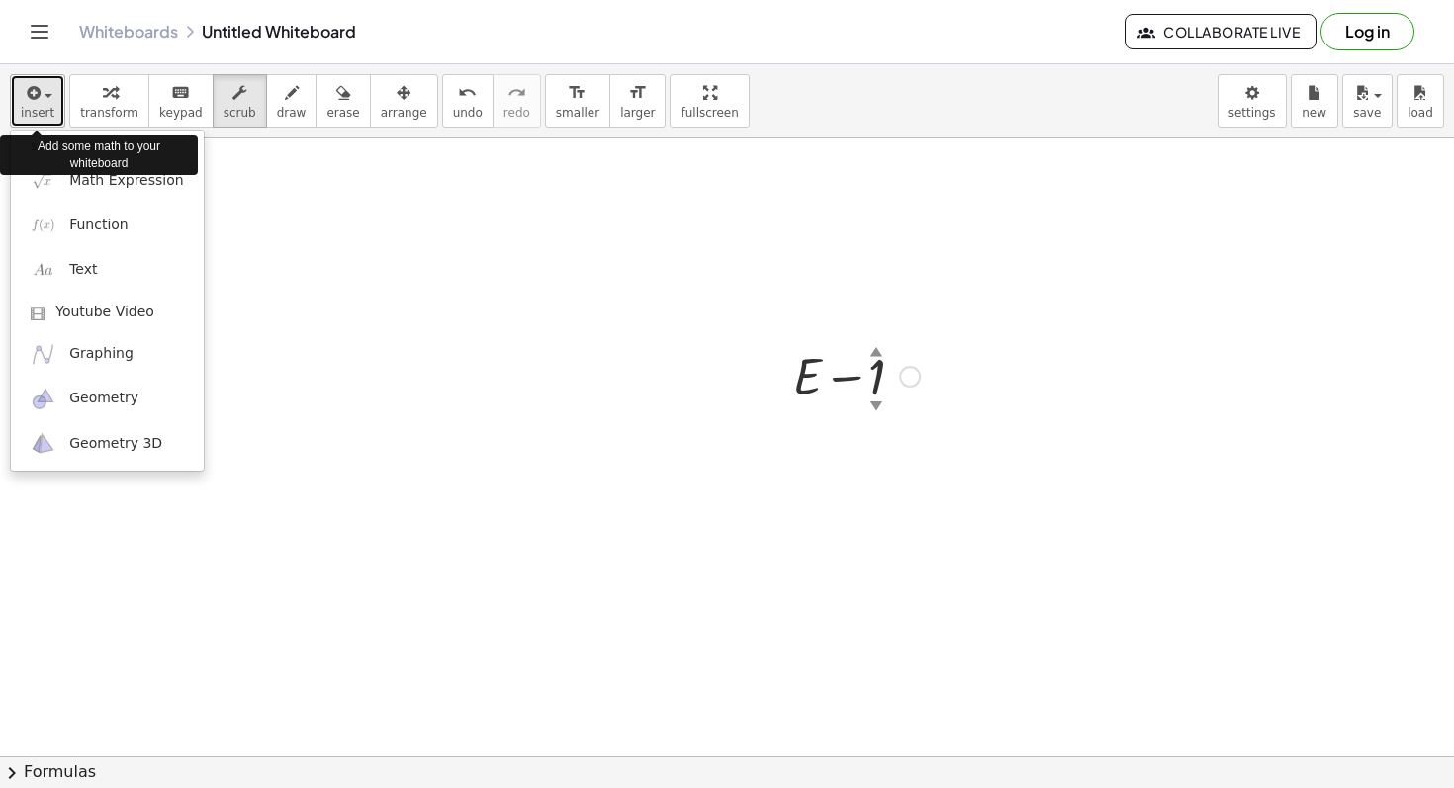
click at [49, 97] on span "button" at bounding box center [48, 96] width 8 height 4
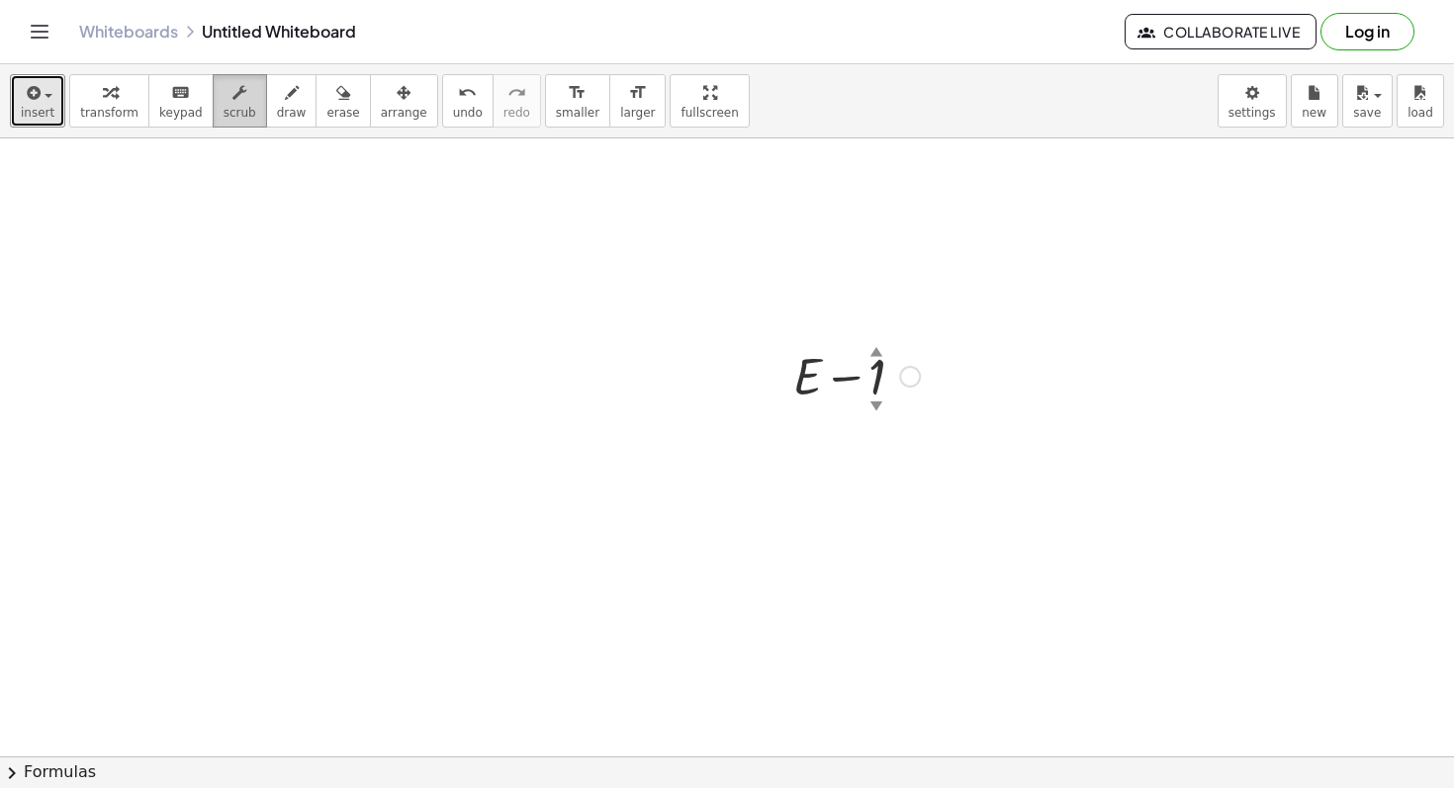
click at [255, 102] on button "scrub" at bounding box center [240, 100] width 54 height 53
click at [285, 103] on icon "button" at bounding box center [292, 93] width 14 height 24
click at [132, 107] on span "transform" at bounding box center [109, 113] width 58 height 14
click at [830, 380] on div at bounding box center [856, 374] width 146 height 67
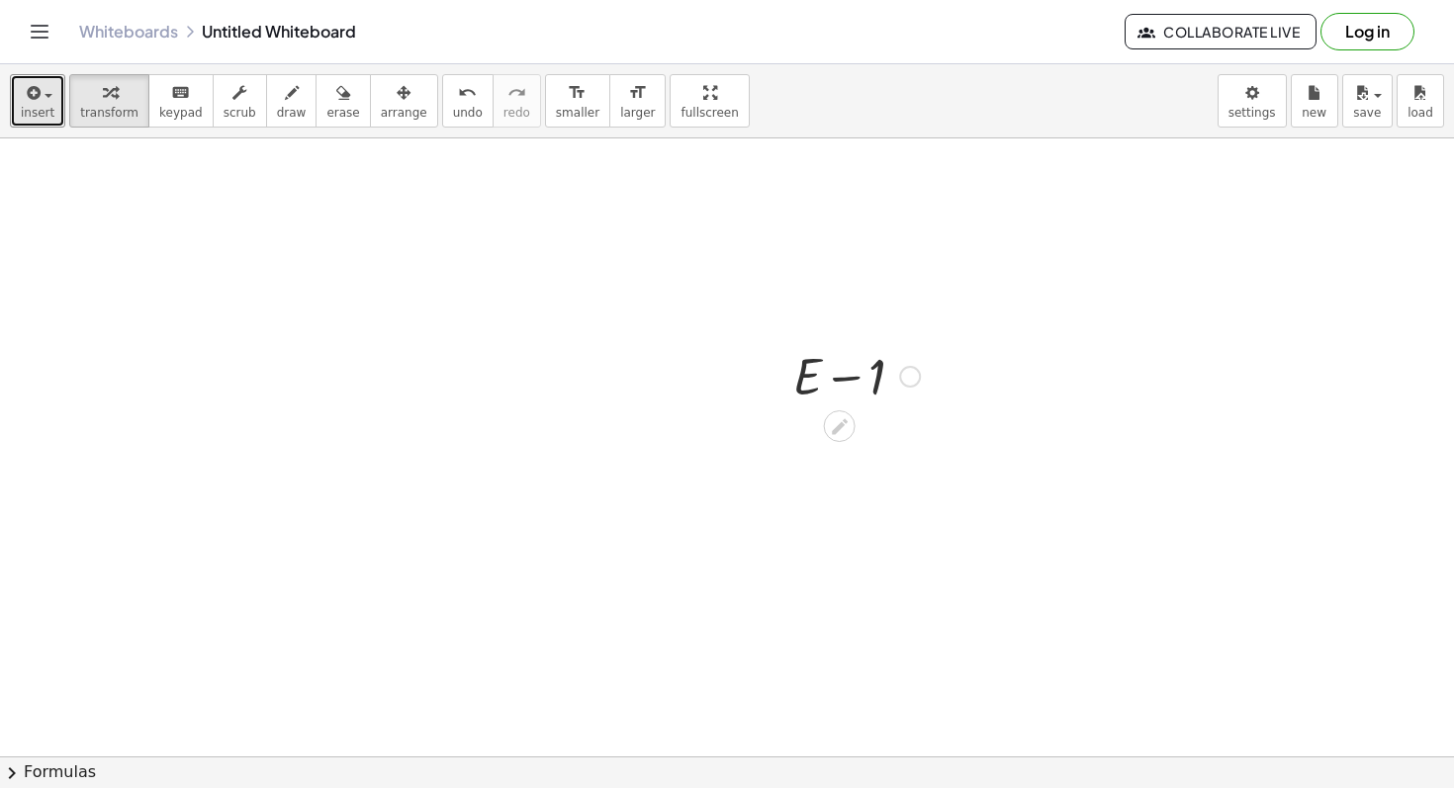
click at [904, 379] on div "Fix a mistake Transform line Copy line as LaTeX Copy derivation as LaTeX Expand…" at bounding box center [910, 377] width 22 height 22
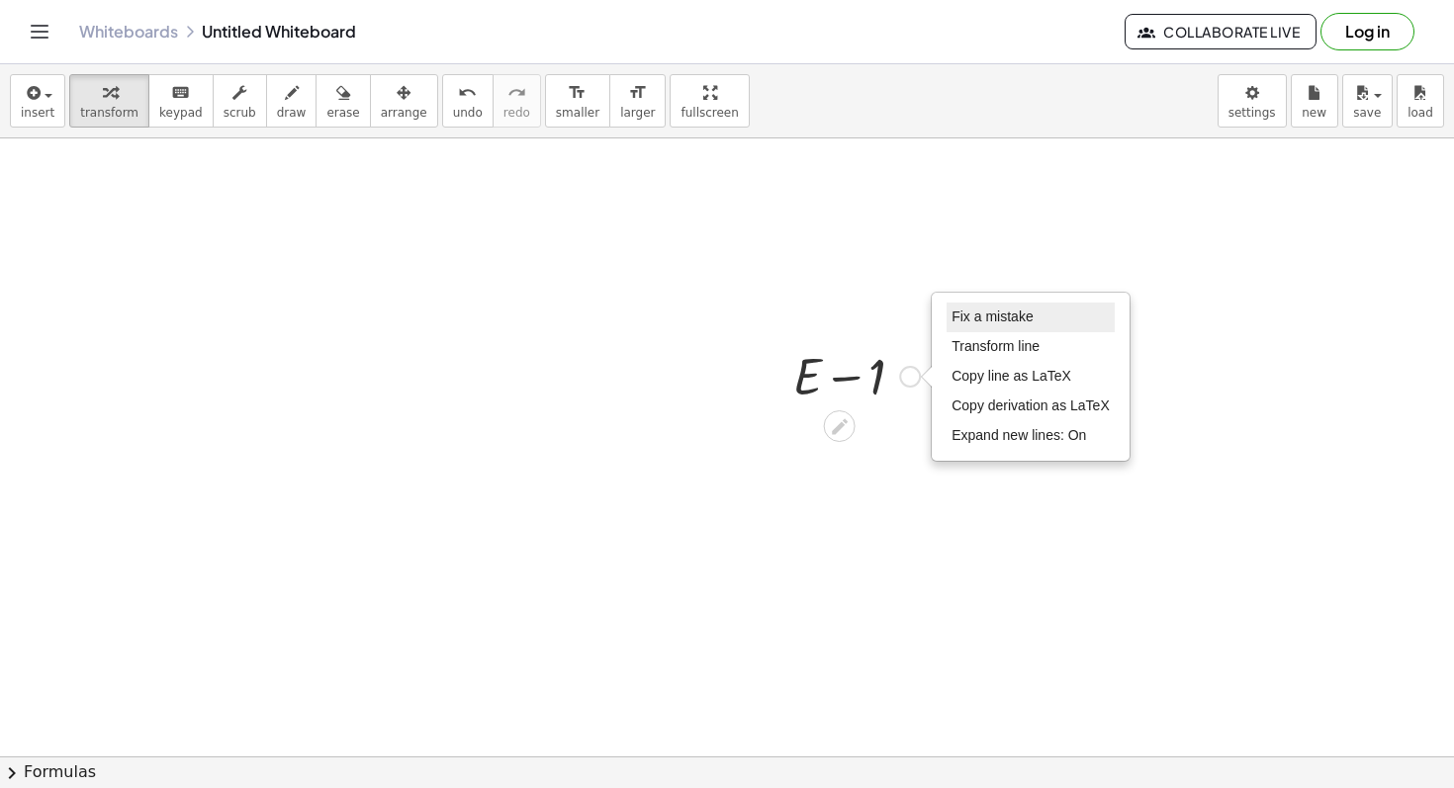
click at [968, 312] on span "Fix a mistake" at bounding box center [991, 317] width 81 height 16
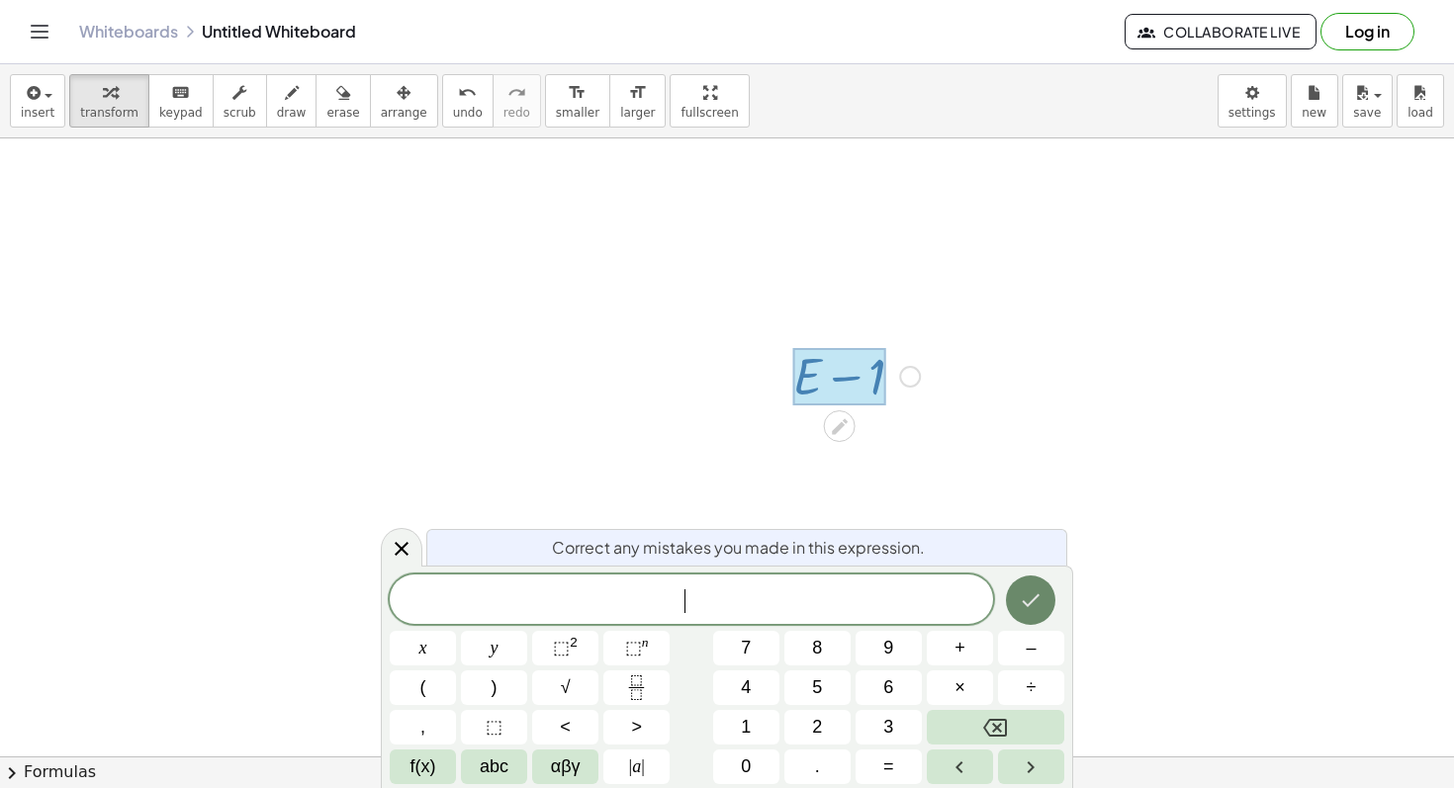
click at [1028, 605] on icon "Done" at bounding box center [1030, 600] width 24 height 24
click at [1007, 716] on button "Backspace" at bounding box center [995, 727] width 137 height 35
click at [1020, 580] on button "Done" at bounding box center [1030, 599] width 49 height 49
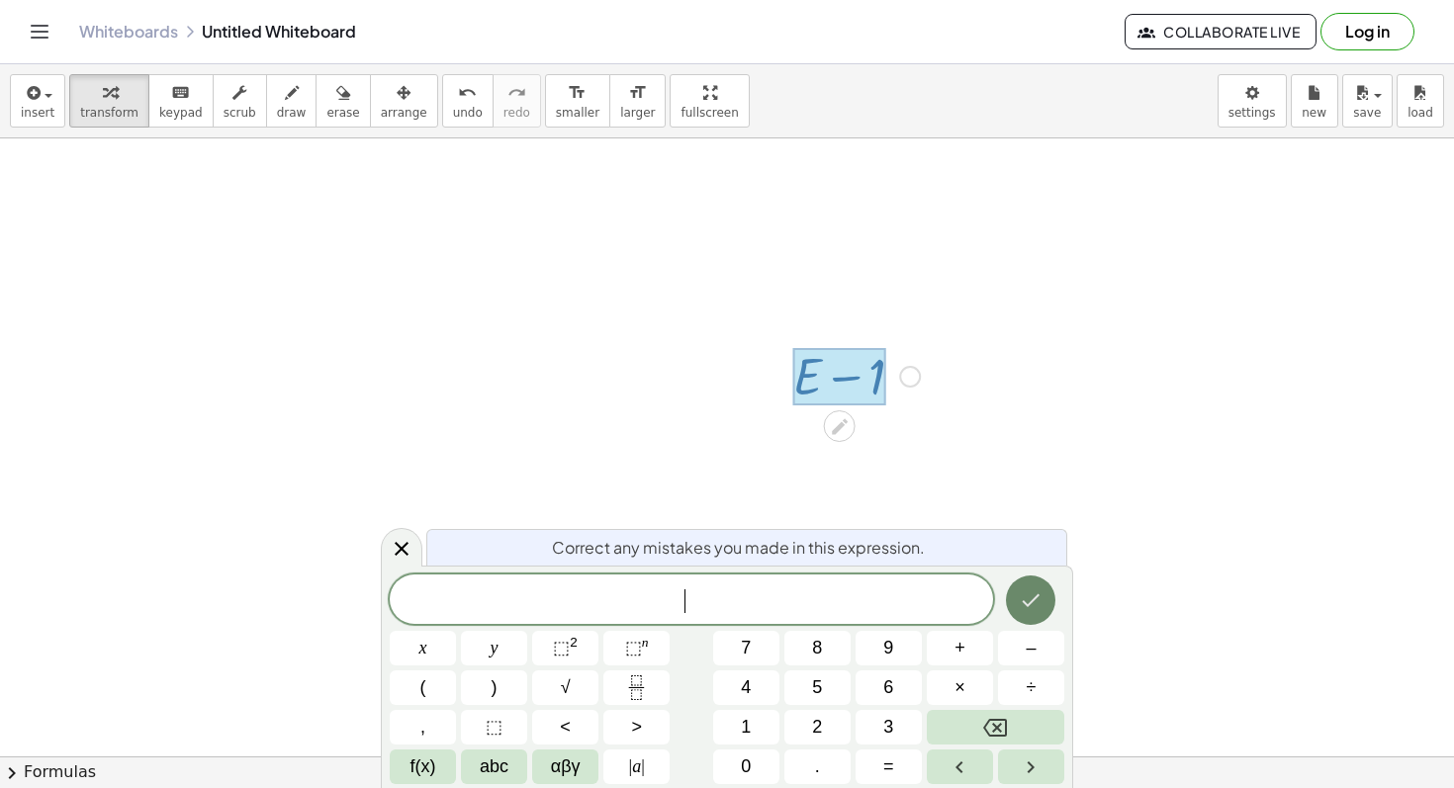
click at [1020, 580] on button "Done" at bounding box center [1030, 599] width 49 height 49
click at [833, 436] on div at bounding box center [840, 426] width 32 height 32
click at [1015, 597] on button "Done" at bounding box center [1030, 599] width 49 height 49
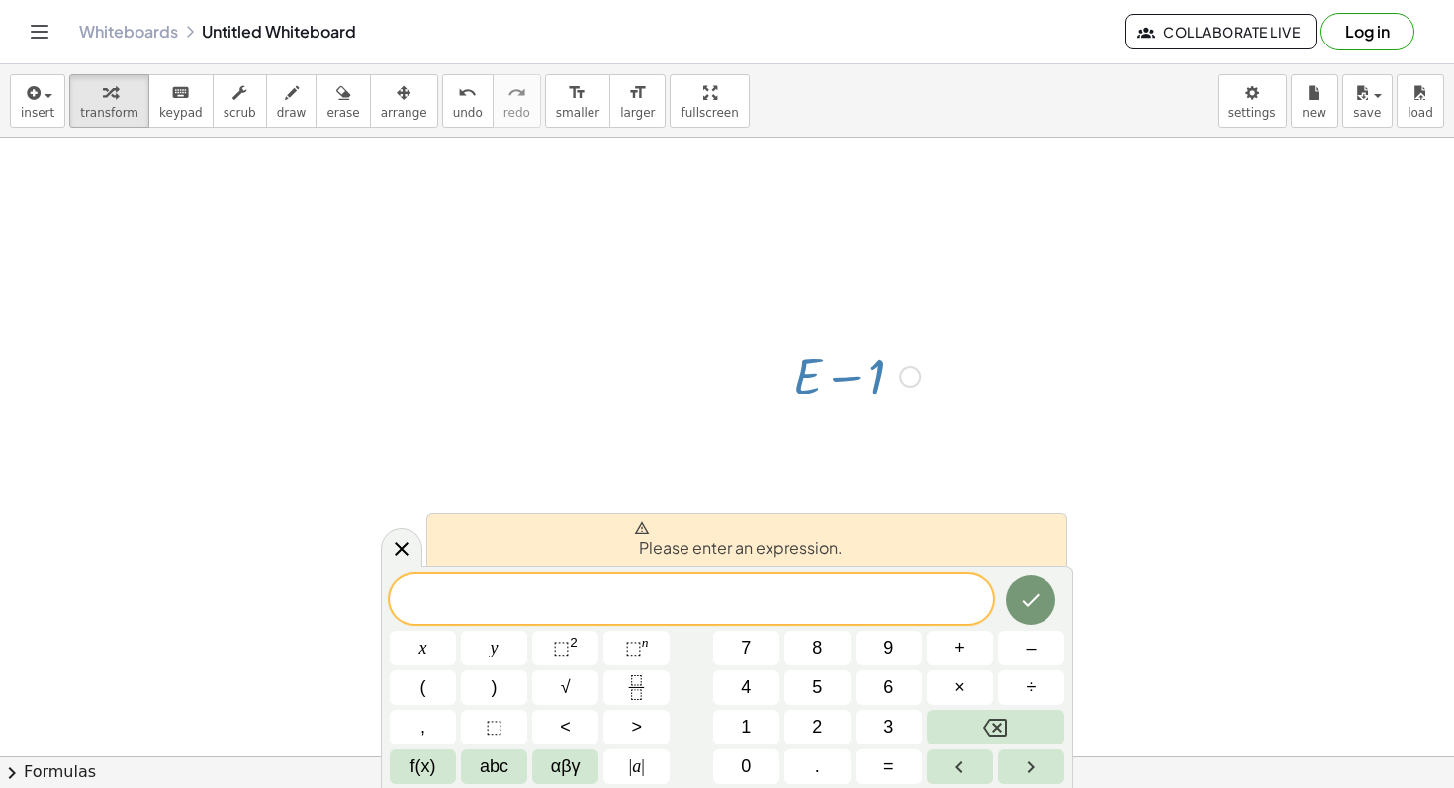
click at [906, 382] on div "Fix a mistake Transform line Copy line as LaTeX Copy derivation as LaTeX Expand…" at bounding box center [910, 377] width 22 height 22
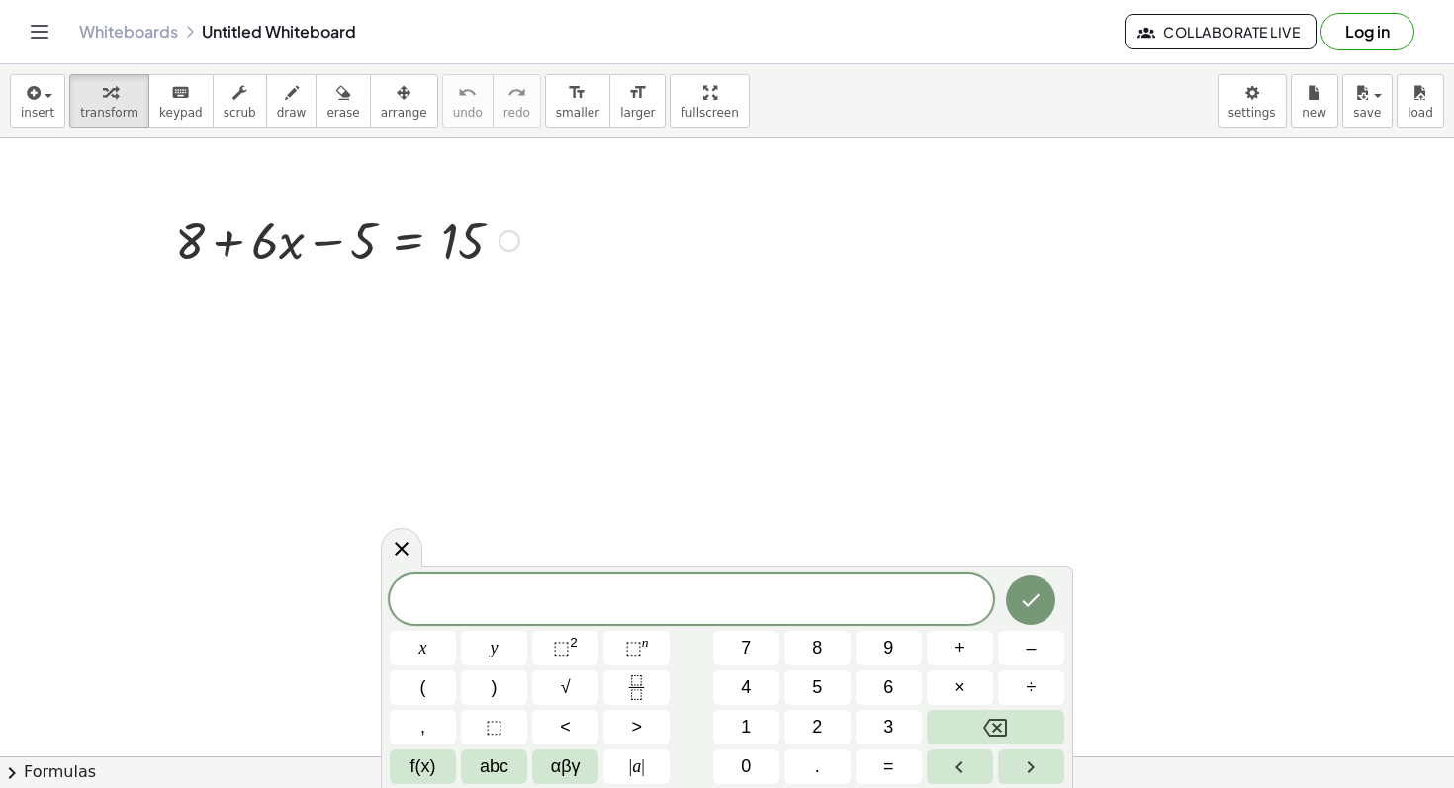
click at [288, 228] on div at bounding box center [347, 239] width 364 height 67
click at [327, 236] on div at bounding box center [347, 239] width 364 height 67
click at [415, 246] on div at bounding box center [347, 239] width 364 height 67
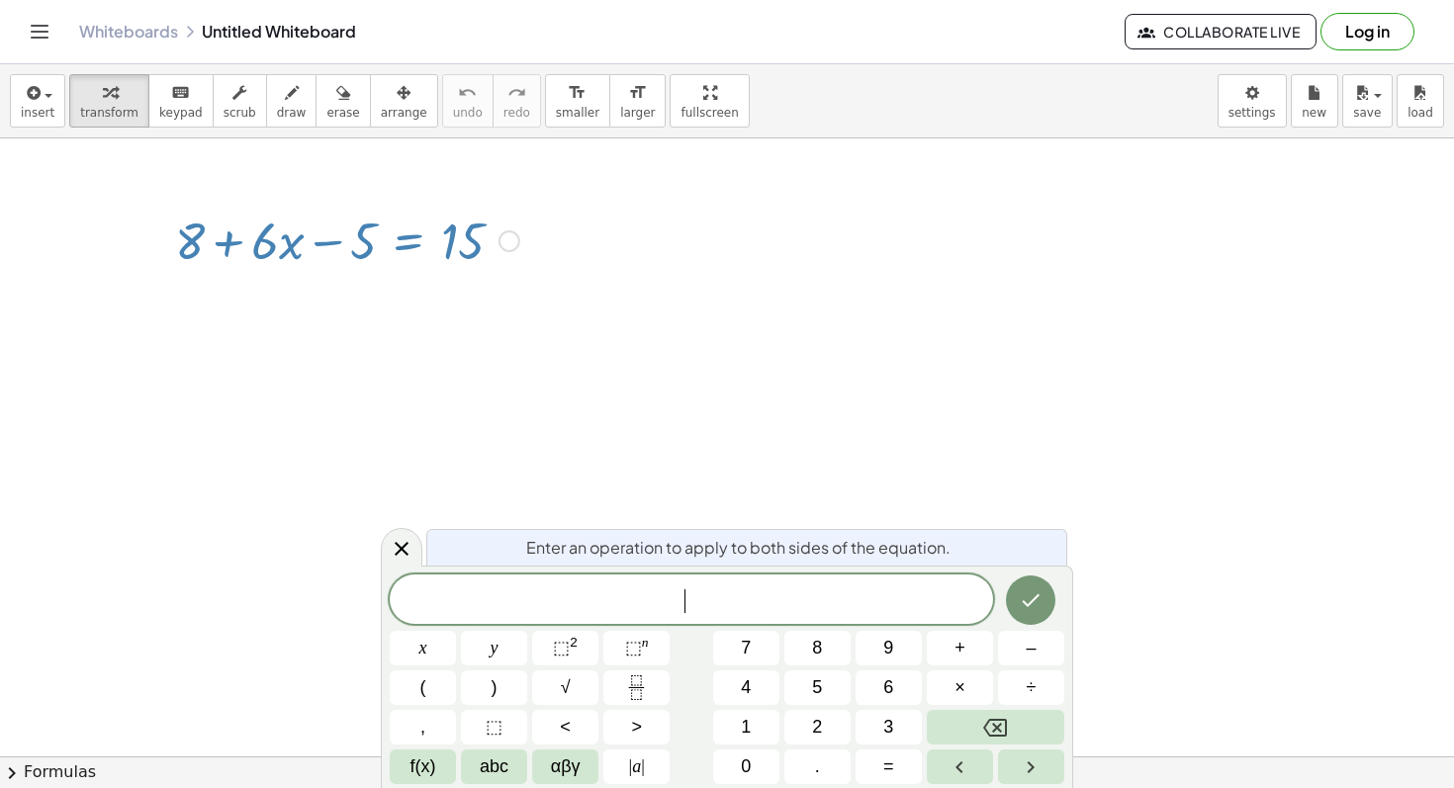
click at [415, 246] on div at bounding box center [347, 239] width 364 height 67
click at [623, 606] on span "​" at bounding box center [691, 601] width 603 height 28
click at [796, 657] on button "8" at bounding box center [817, 648] width 66 height 35
click at [1022, 662] on button "–" at bounding box center [1031, 648] width 66 height 35
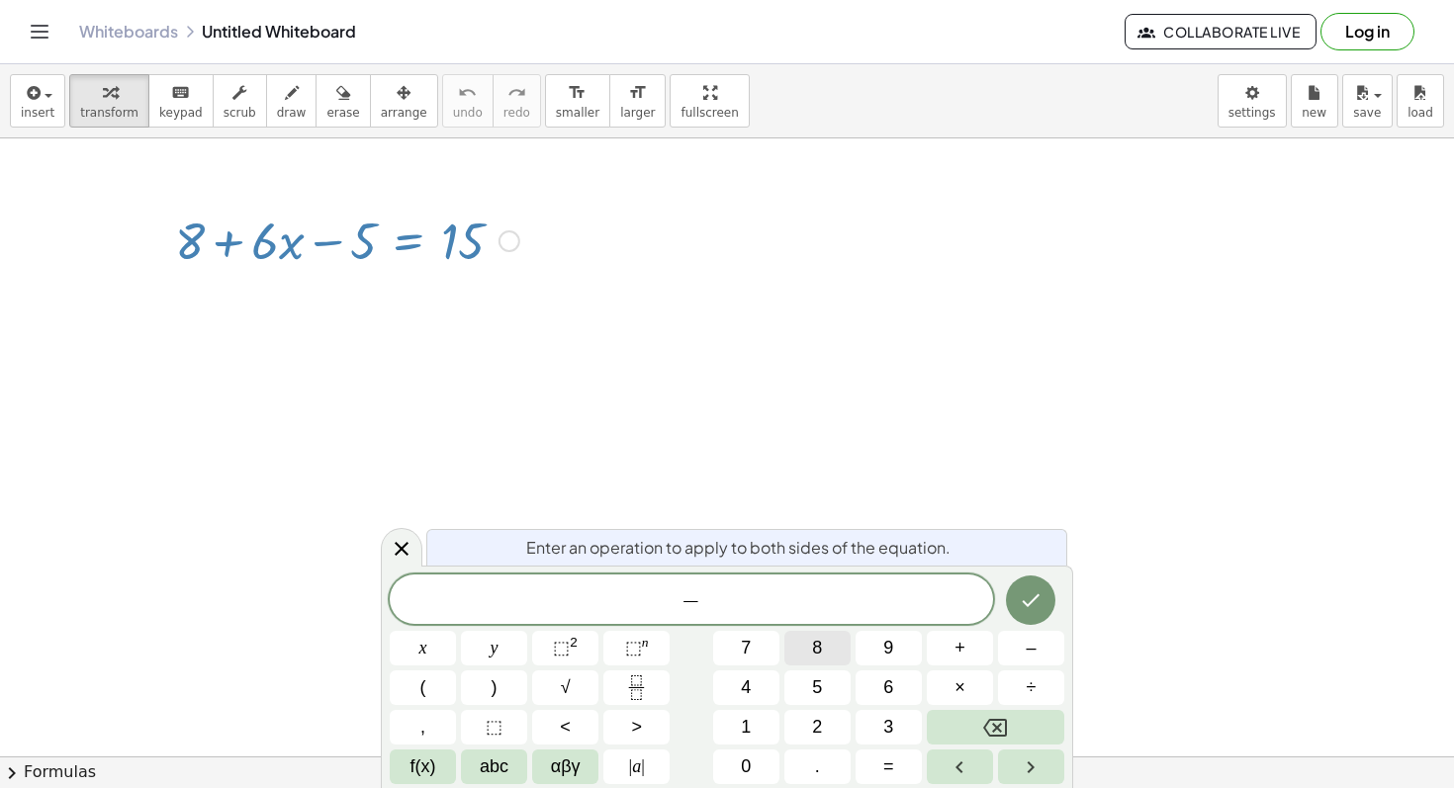
click at [829, 651] on button "8" at bounding box center [817, 648] width 66 height 35
click at [1039, 594] on icon "Done" at bounding box center [1030, 600] width 24 height 24
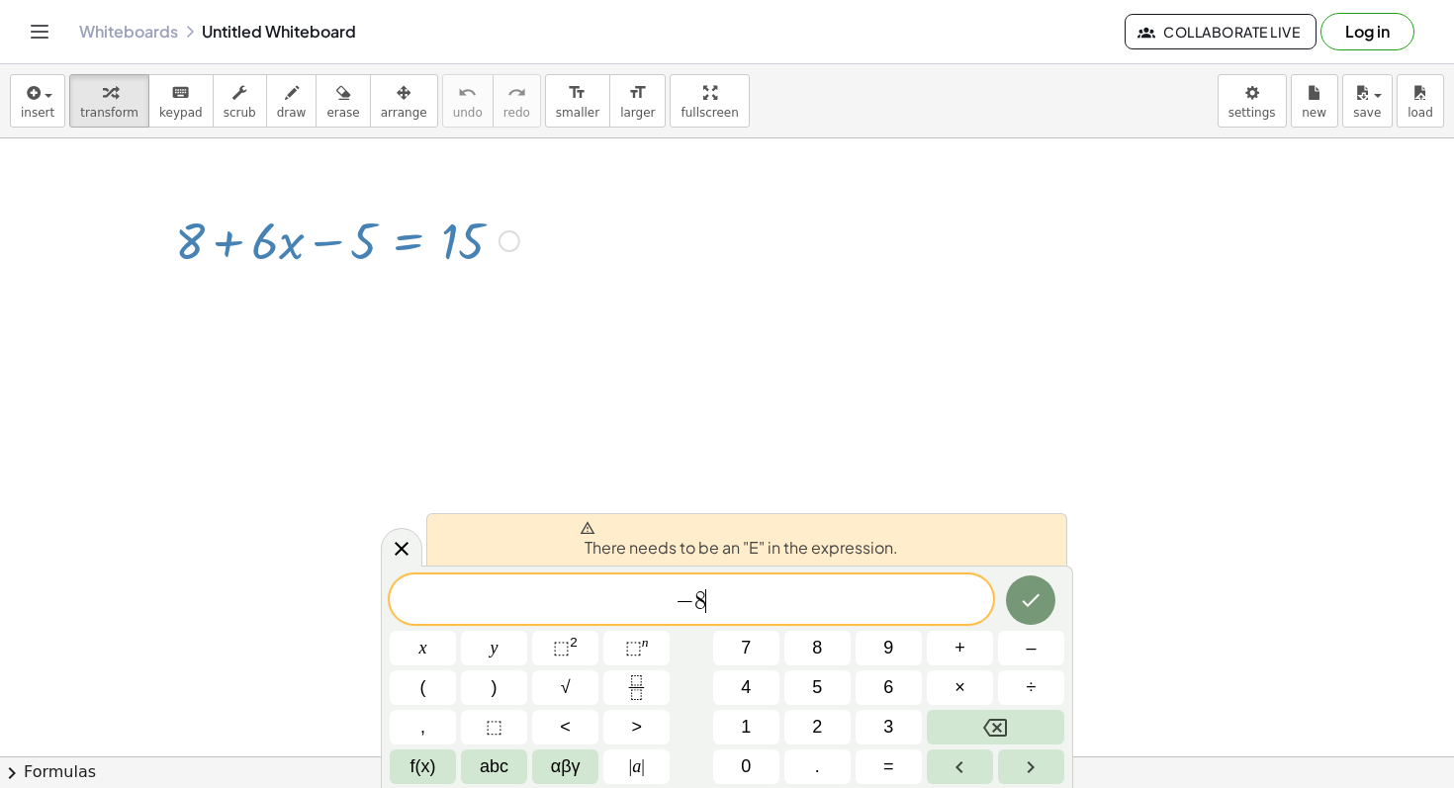
click at [667, 602] on span "− 8 ​" at bounding box center [691, 601] width 603 height 28
click at [1027, 614] on button "Done" at bounding box center [1030, 599] width 49 height 49
click at [994, 725] on icon "Backspace" at bounding box center [995, 728] width 24 height 24
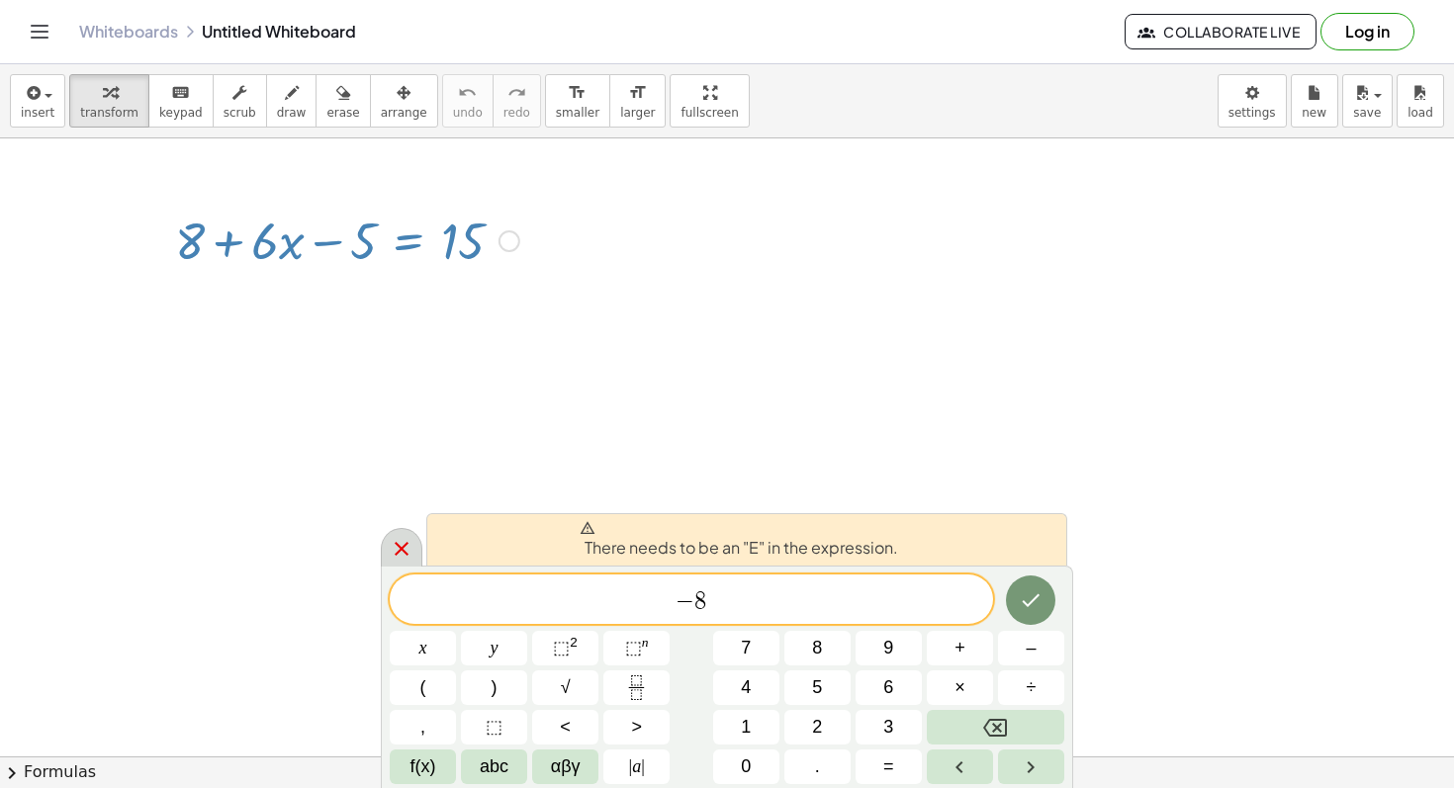
click at [412, 537] on icon at bounding box center [402, 549] width 24 height 24
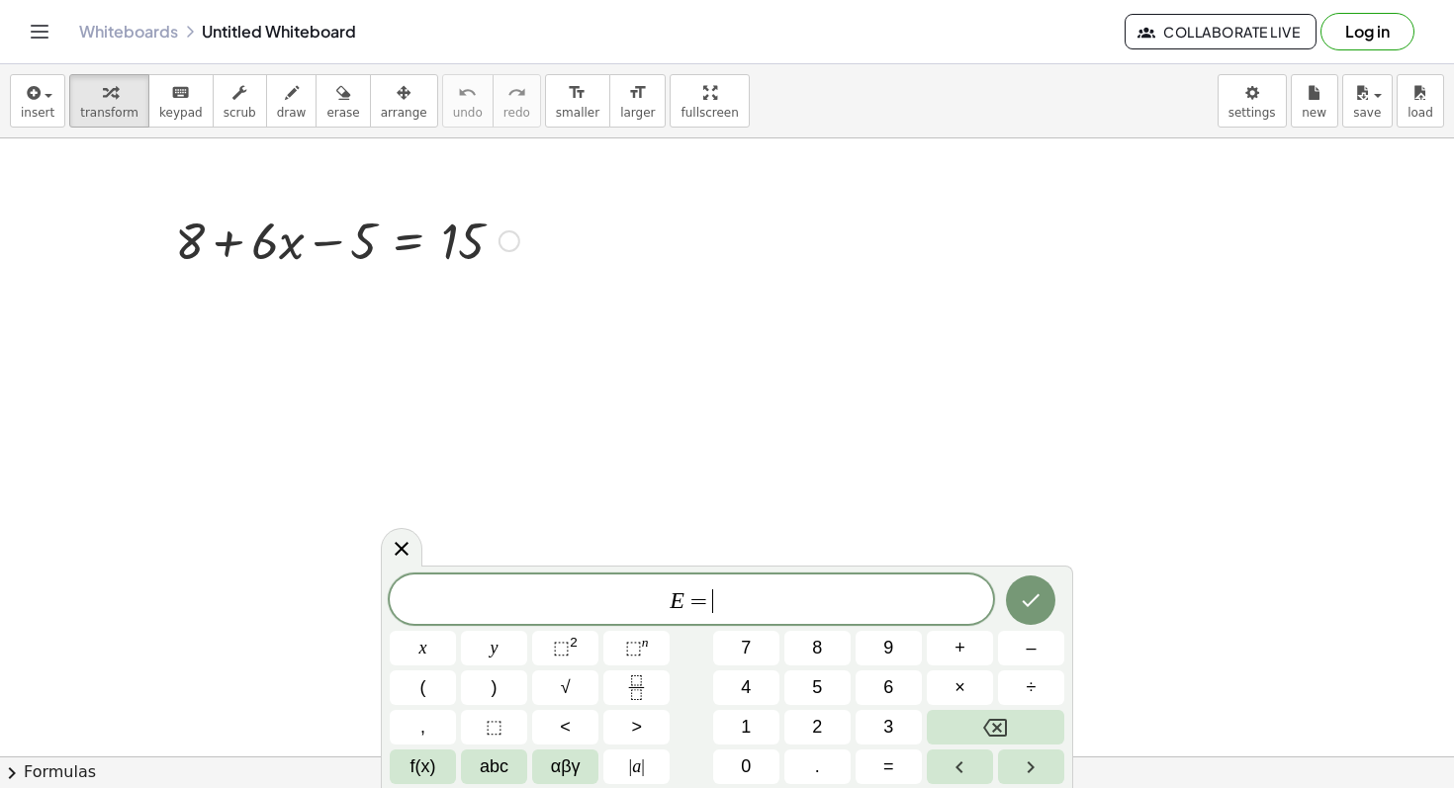
click at [307, 243] on div at bounding box center [347, 239] width 364 height 67
click at [436, 243] on div at bounding box center [347, 239] width 364 height 67
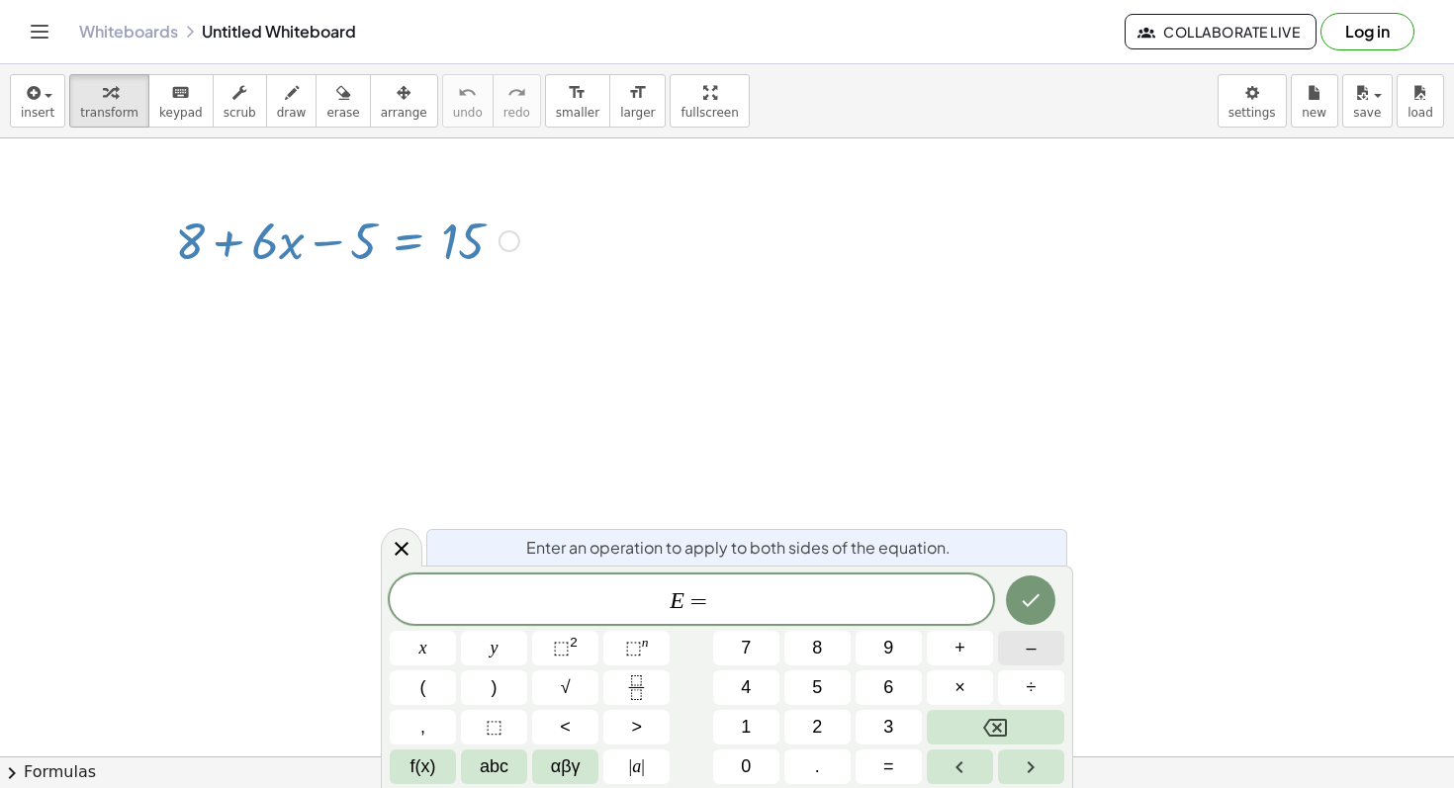
click at [1021, 660] on button "–" at bounding box center [1031, 648] width 66 height 35
click at [827, 648] on button "8" at bounding box center [817, 648] width 66 height 35
click at [1035, 592] on icon "Done" at bounding box center [1030, 600] width 24 height 24
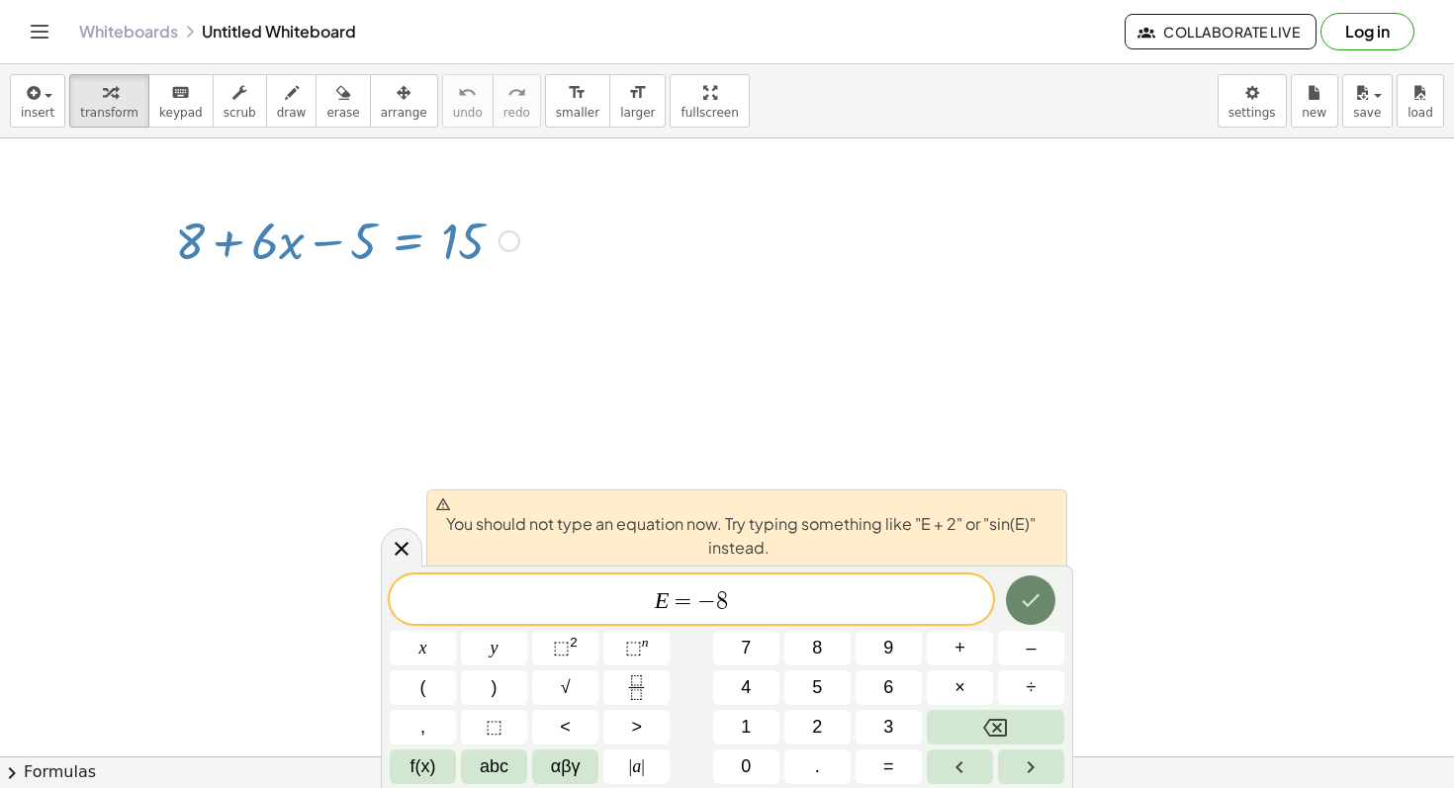
click at [1029, 604] on icon "Done" at bounding box center [1031, 600] width 18 height 13
click at [697, 608] on span "−" at bounding box center [706, 601] width 19 height 24
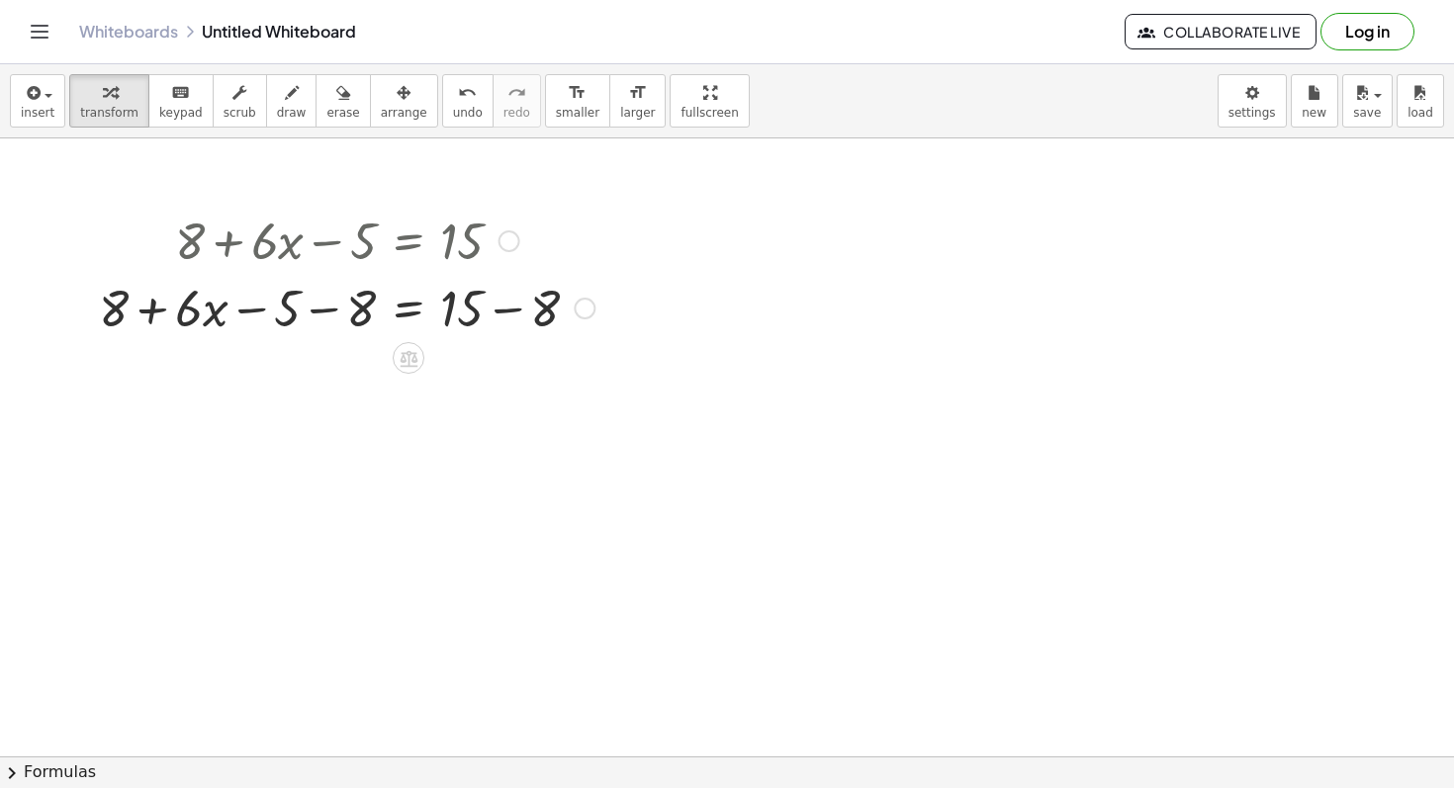
click at [523, 305] on div at bounding box center [346, 306] width 515 height 67
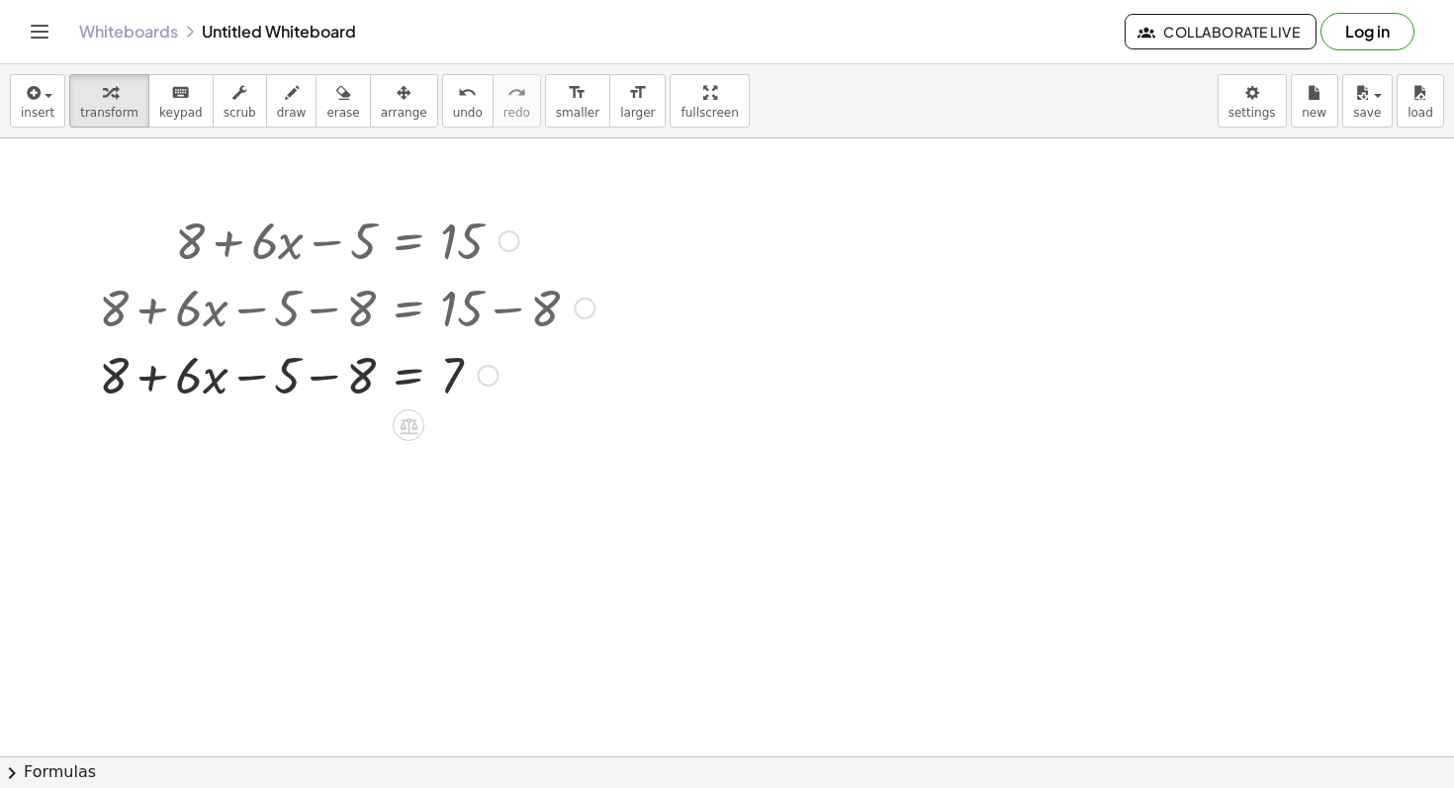
click at [150, 371] on div at bounding box center [346, 373] width 515 height 67
drag, startPoint x: 361, startPoint y: 381, endPoint x: 162, endPoint y: 381, distance: 198.7
click at [162, 381] on div at bounding box center [346, 373] width 515 height 67
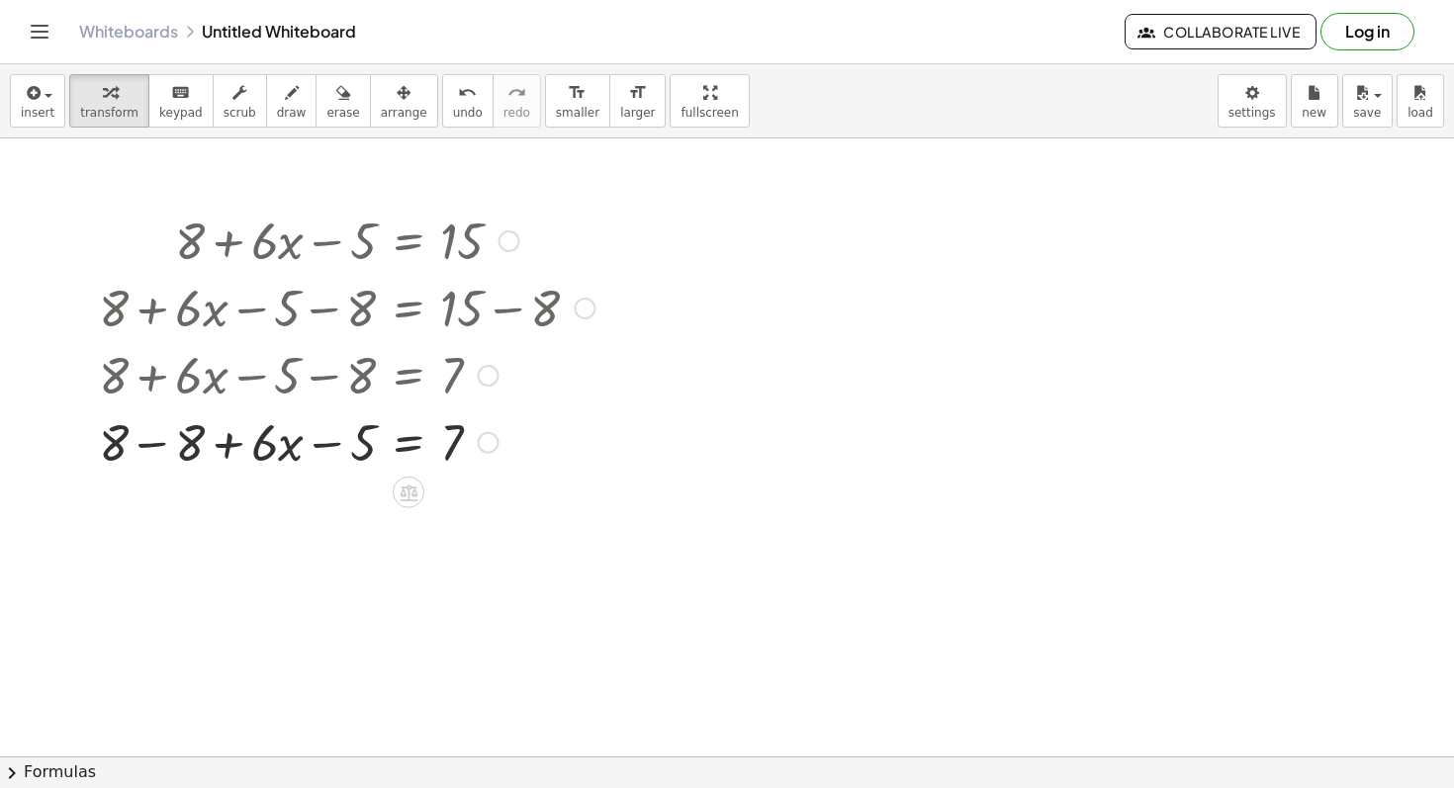
click at [408, 241] on div "+ 8 + · 6 · x − 5 = 15 + 8 + · 6 · x − 5 − 8 = + 15 − 8 + 8 + · 6 · x − 5 − 8 =…" at bounding box center [408, 241] width 0 height 0
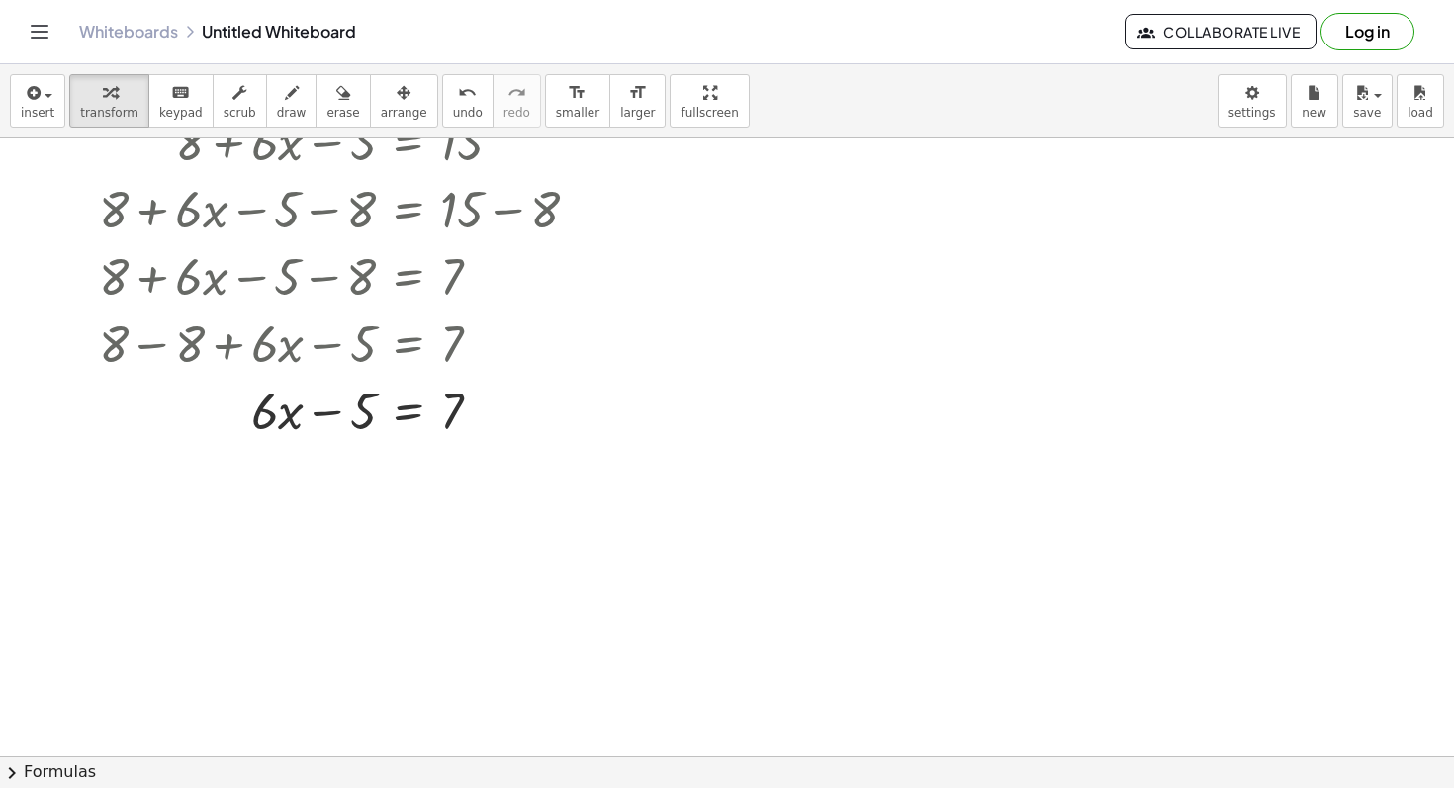
scroll to position [104, 0]
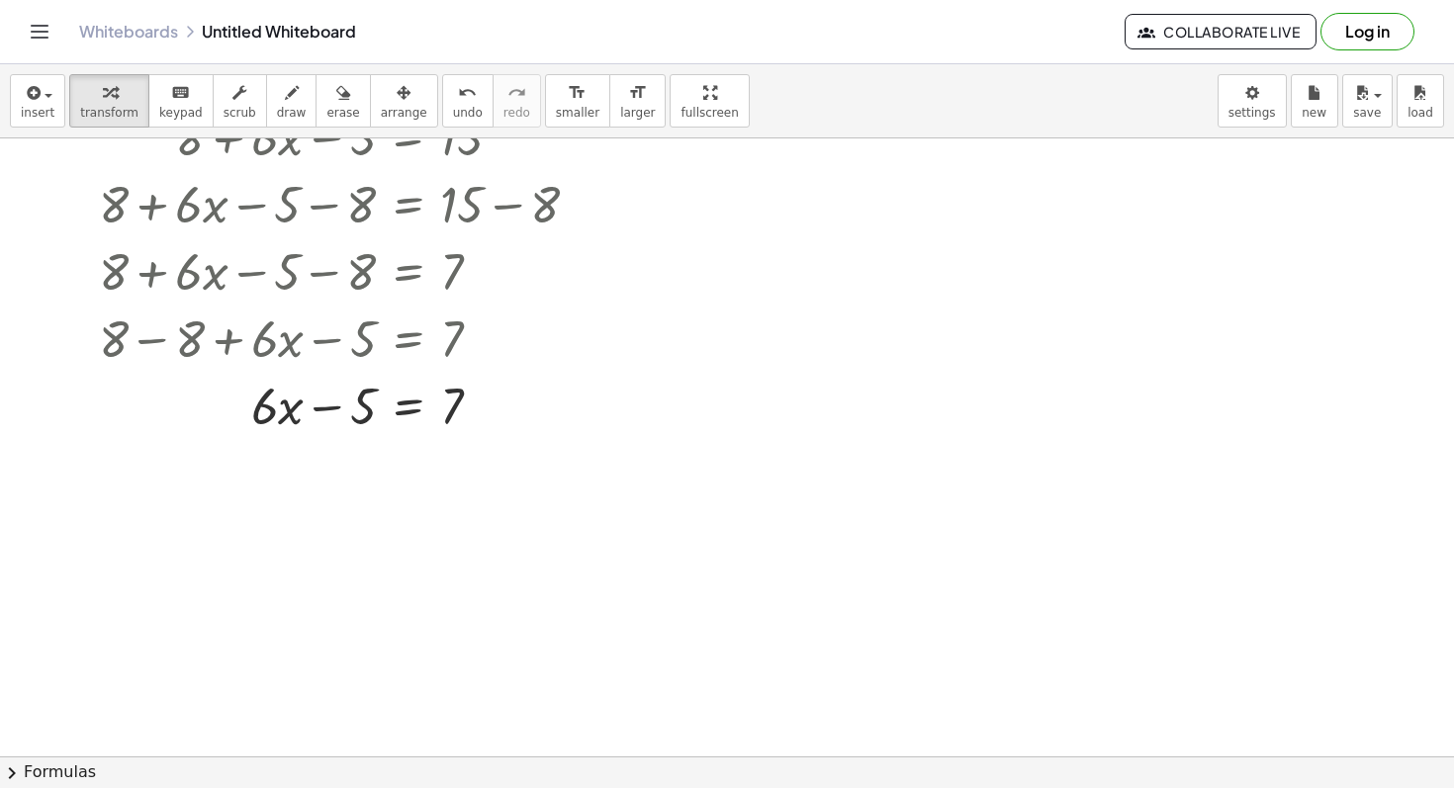
click at [517, 592] on div at bounding box center [727, 717] width 1454 height 1365
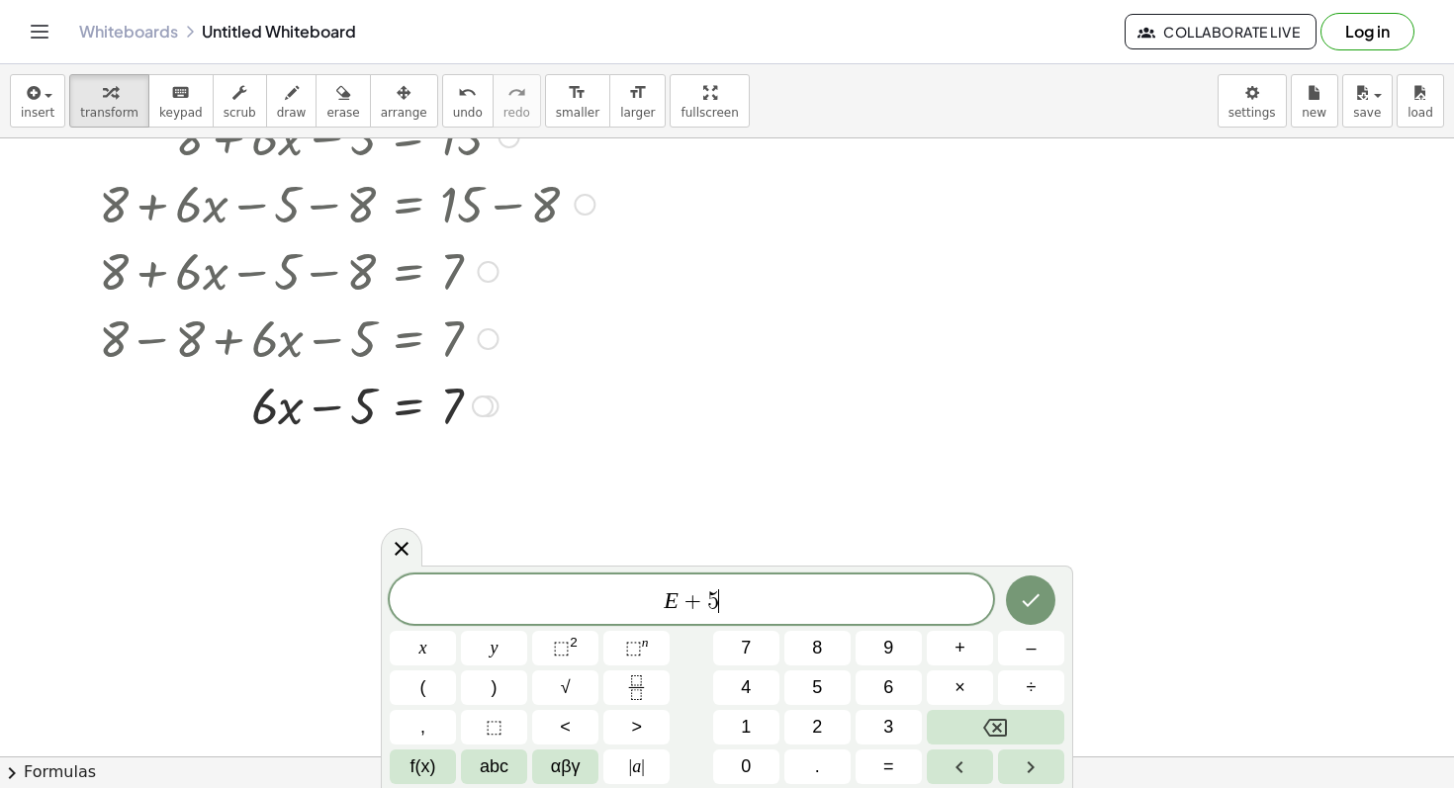
click at [374, 410] on div at bounding box center [346, 404] width 515 height 67
click at [413, 407] on div at bounding box center [346, 404] width 515 height 67
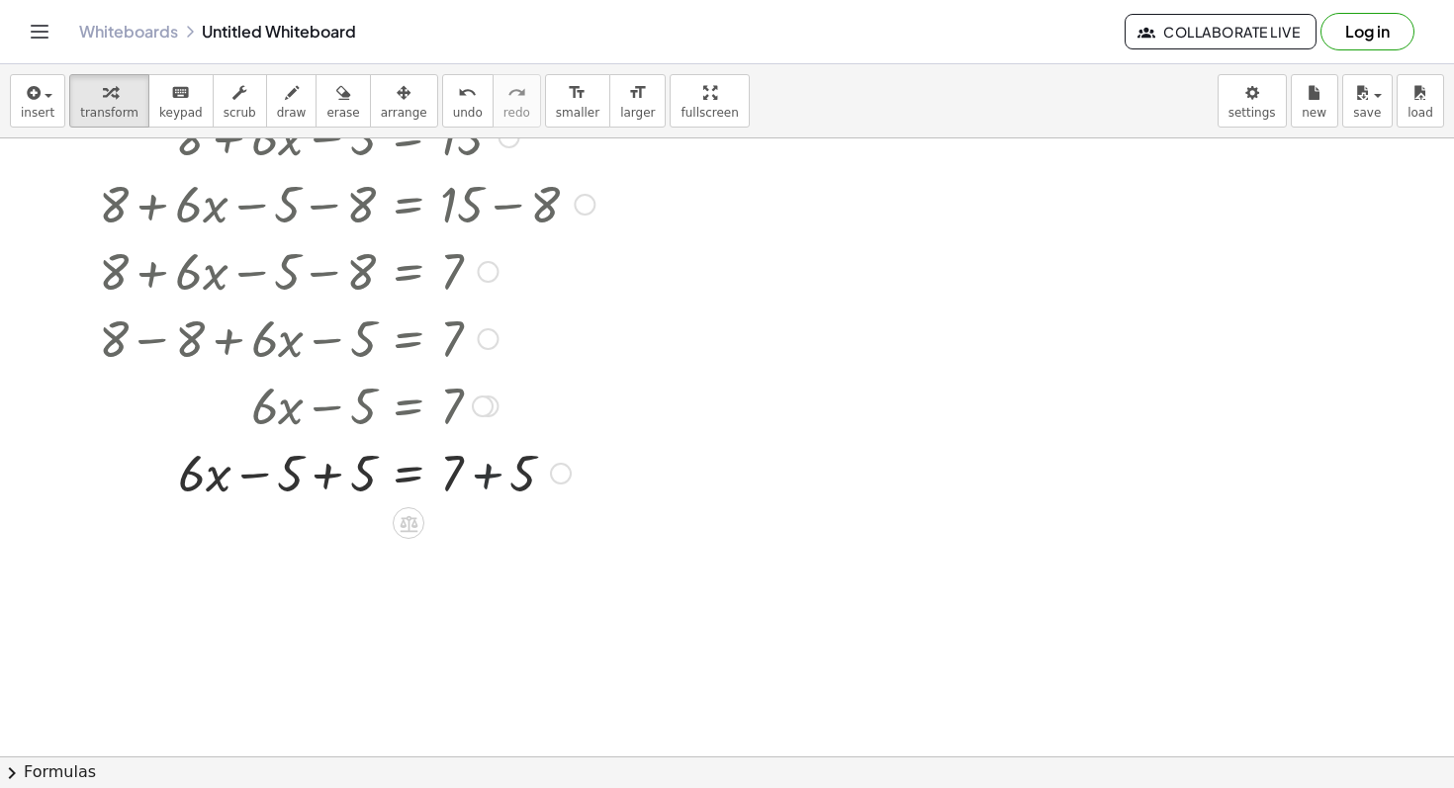
drag, startPoint x: 508, startPoint y: 495, endPoint x: 439, endPoint y: 495, distance: 69.2
click at [439, 495] on div at bounding box center [346, 471] width 515 height 67
click at [408, 605] on div at bounding box center [409, 590] width 32 height 32
click at [453, 598] on span "÷" at bounding box center [448, 590] width 11 height 29
click at [338, 573] on div at bounding box center [346, 543] width 515 height 99
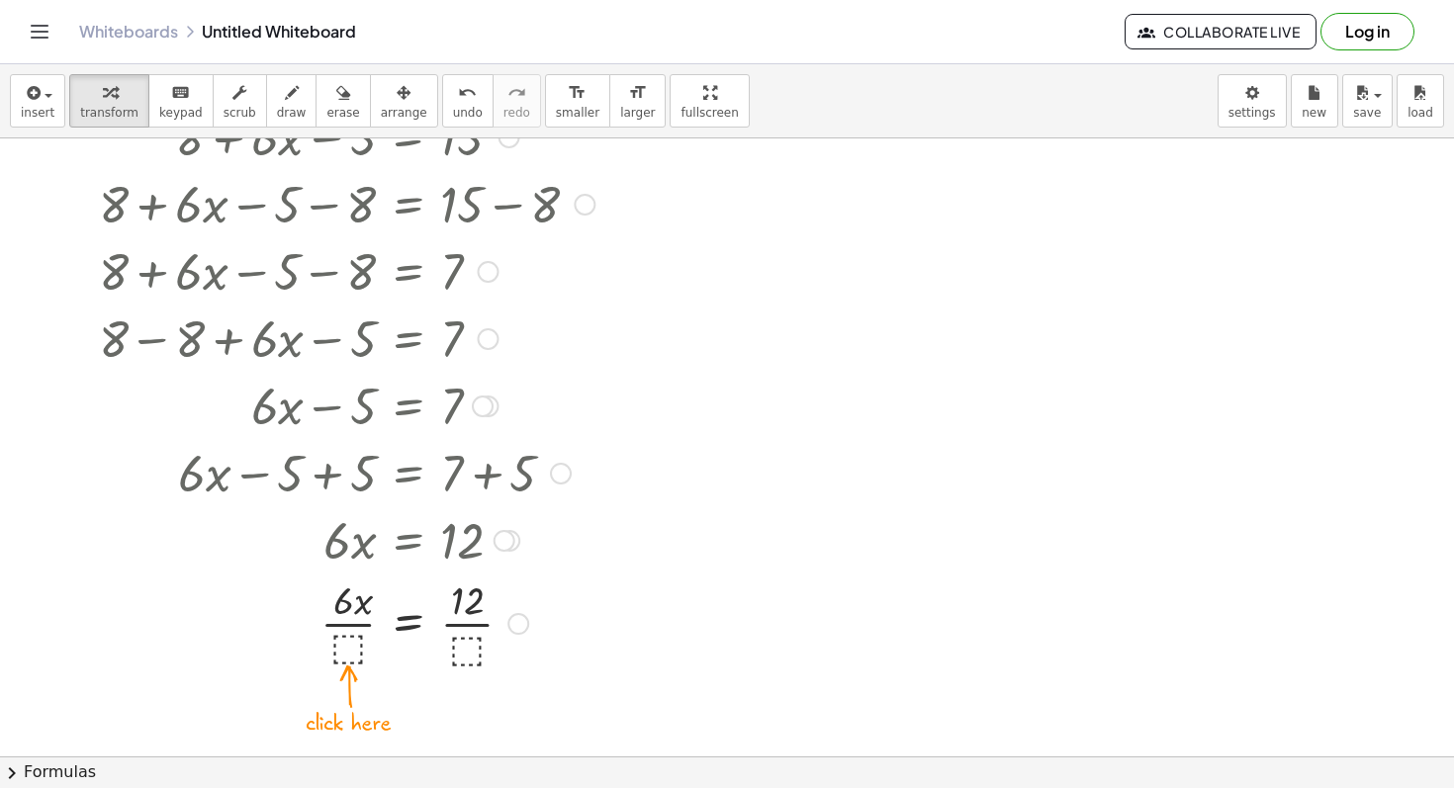
click at [341, 653] on div at bounding box center [346, 622] width 515 height 99
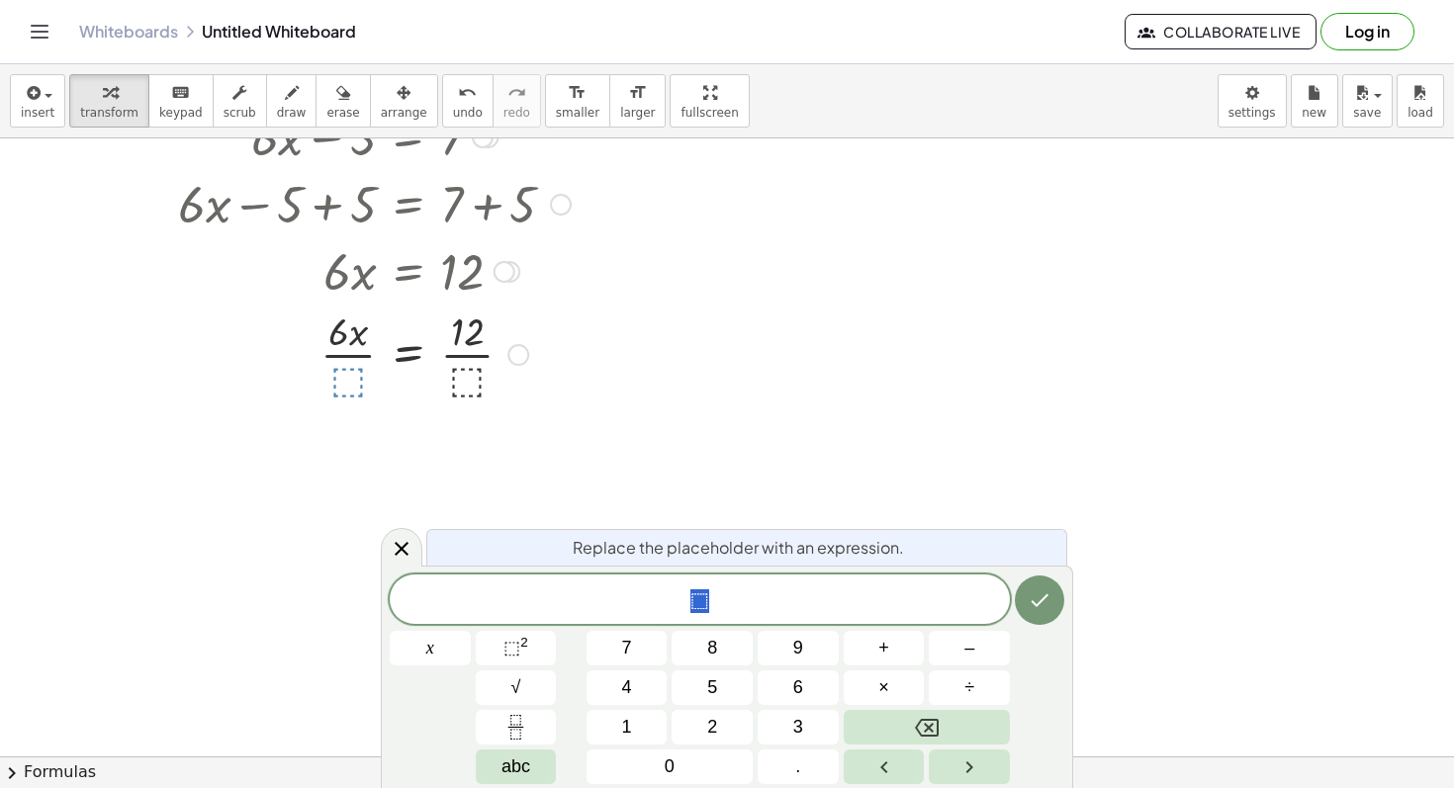
scroll to position [381, 0]
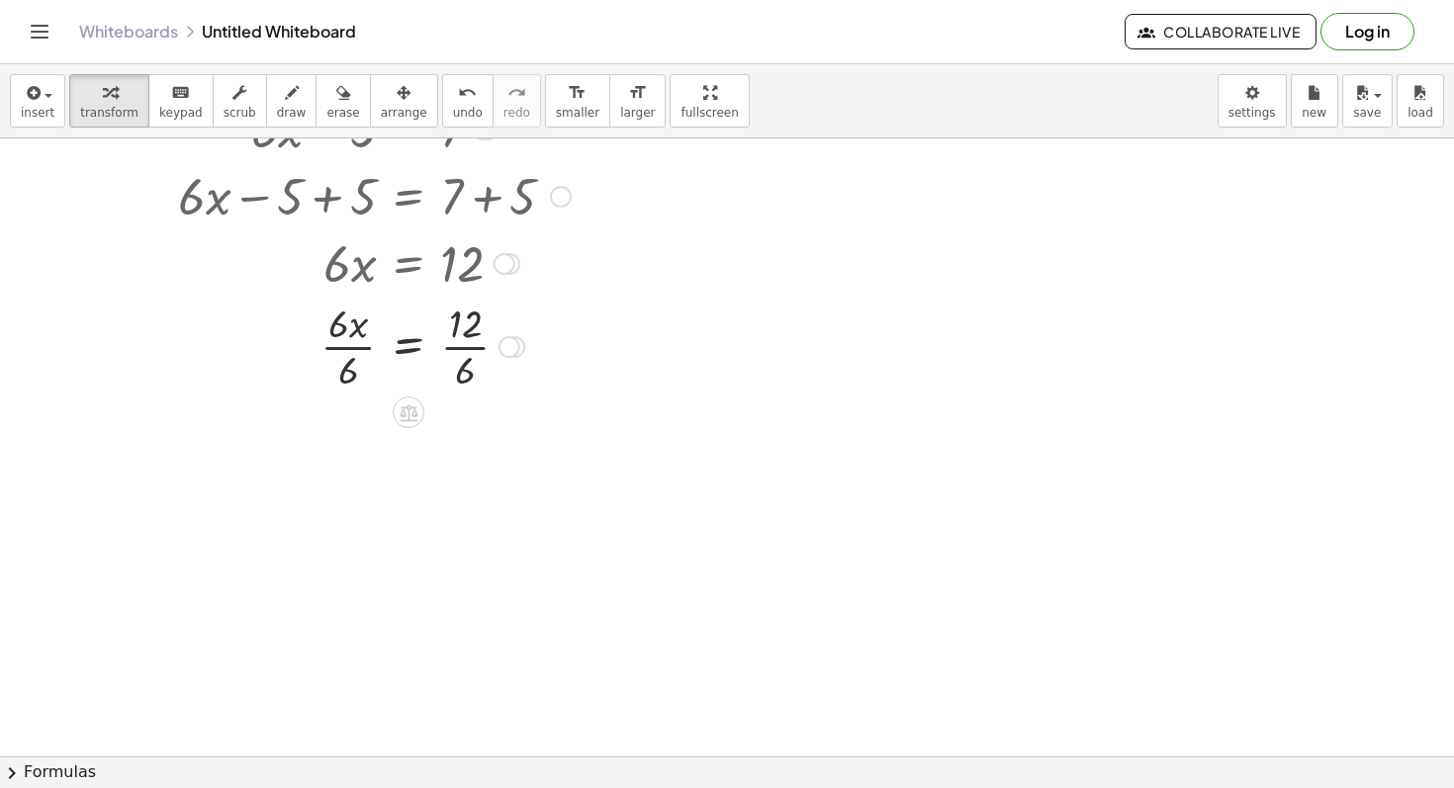
click at [447, 317] on div at bounding box center [346, 345] width 515 height 99
click at [479, 361] on div at bounding box center [346, 345] width 515 height 99
click at [352, 356] on div at bounding box center [358, 345] width 538 height 99
click at [346, 441] on div at bounding box center [346, 444] width 515 height 99
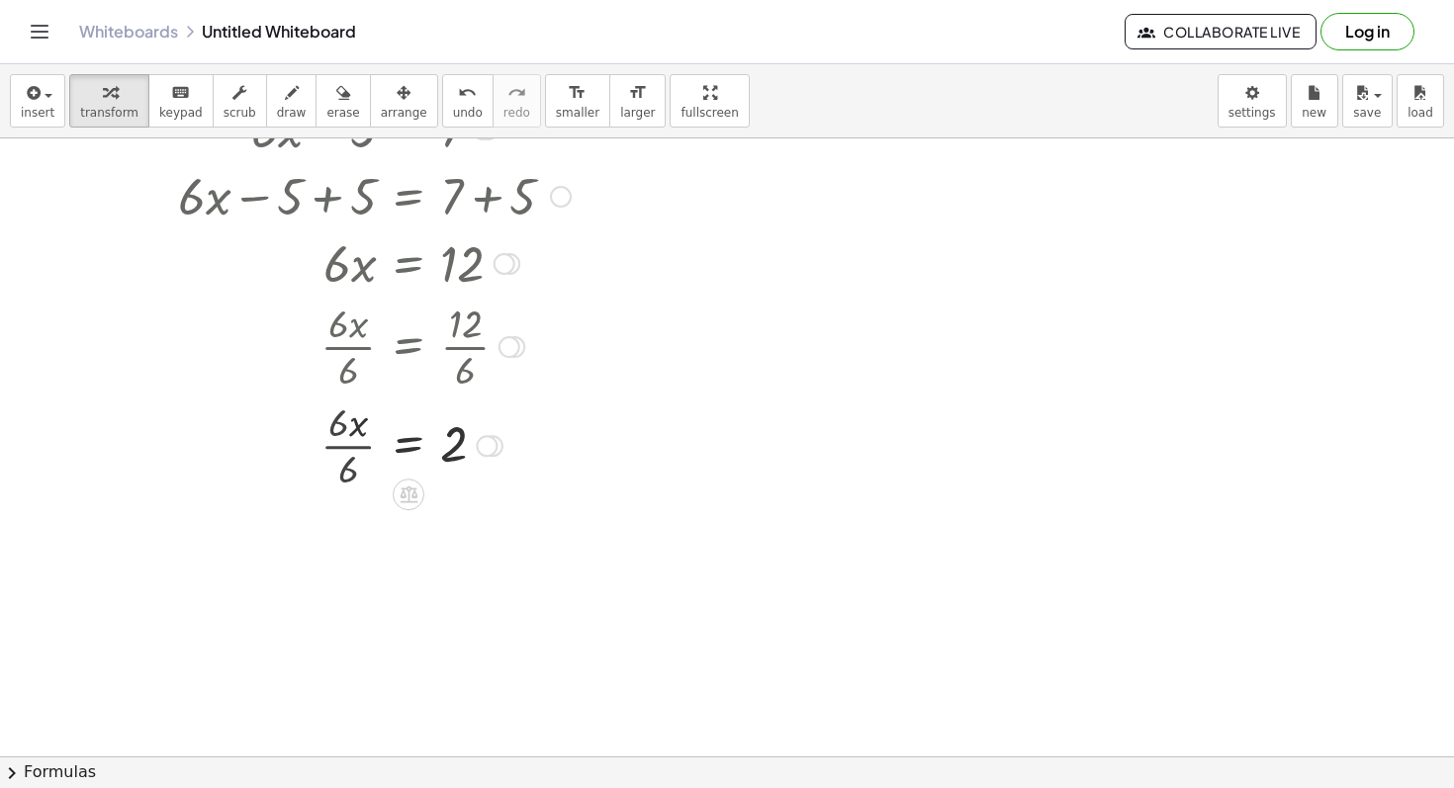
click at [346, 441] on div at bounding box center [346, 443] width 515 height 65
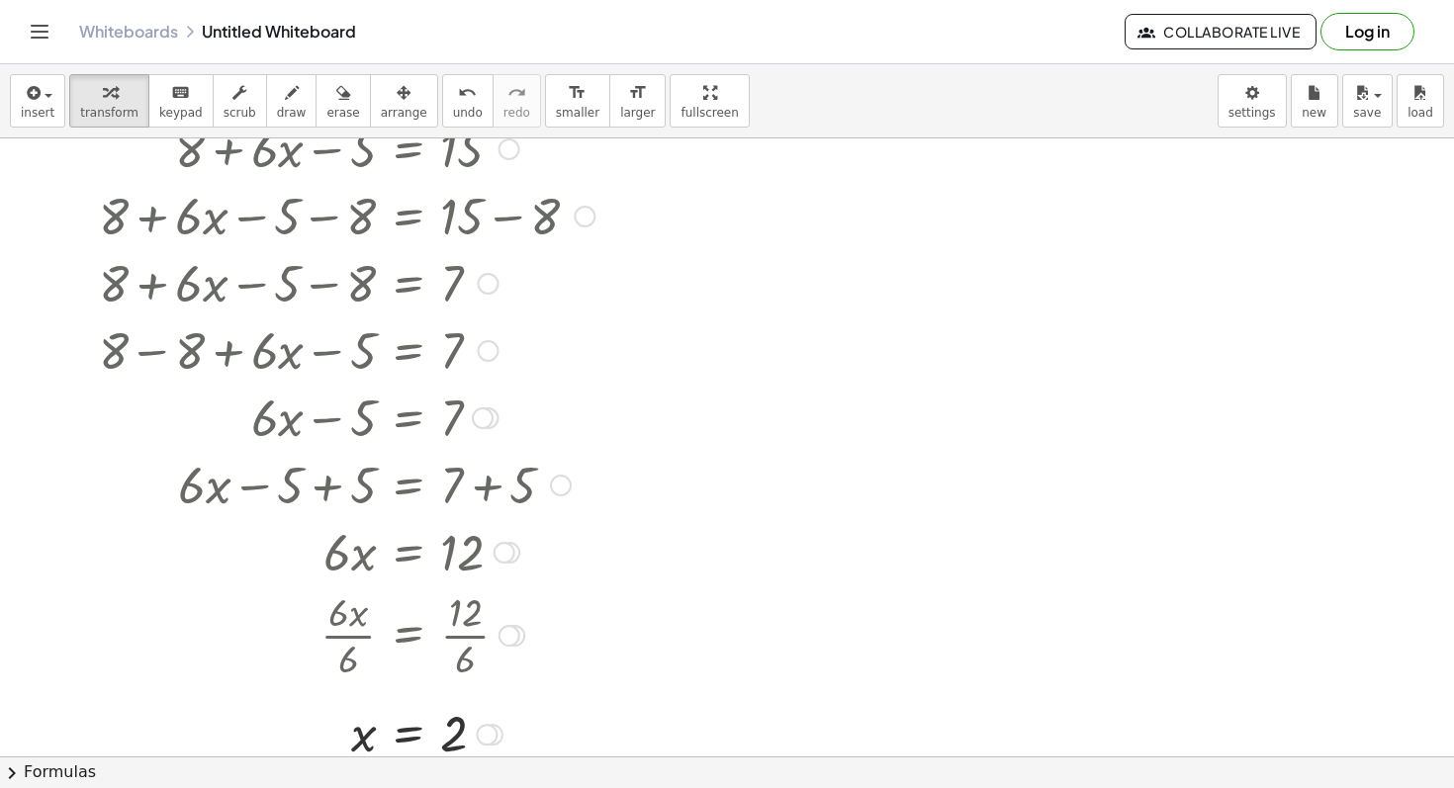
scroll to position [94, 0]
drag, startPoint x: 381, startPoint y: 494, endPoint x: 368, endPoint y: 422, distance: 73.3
click at [408, 147] on div "+ 8 + · 6 · x − 5 = 15 + 8 + · 6 · x − 5 − 8 = + 15 − 8 + 8 + · 6 · x − 5 − 8 =…" at bounding box center [408, 147] width 0 height 0
drag, startPoint x: 359, startPoint y: 356, endPoint x: 354, endPoint y: 329, distance: 27.2
click at [408, 147] on div "+ 8 + · 6 · x − 5 = 15 + 8 + · 6 · x − 5 − 8 = + 15 − 8 + 8 + · 6 · x − 5 − 8 =…" at bounding box center [408, 147] width 0 height 0
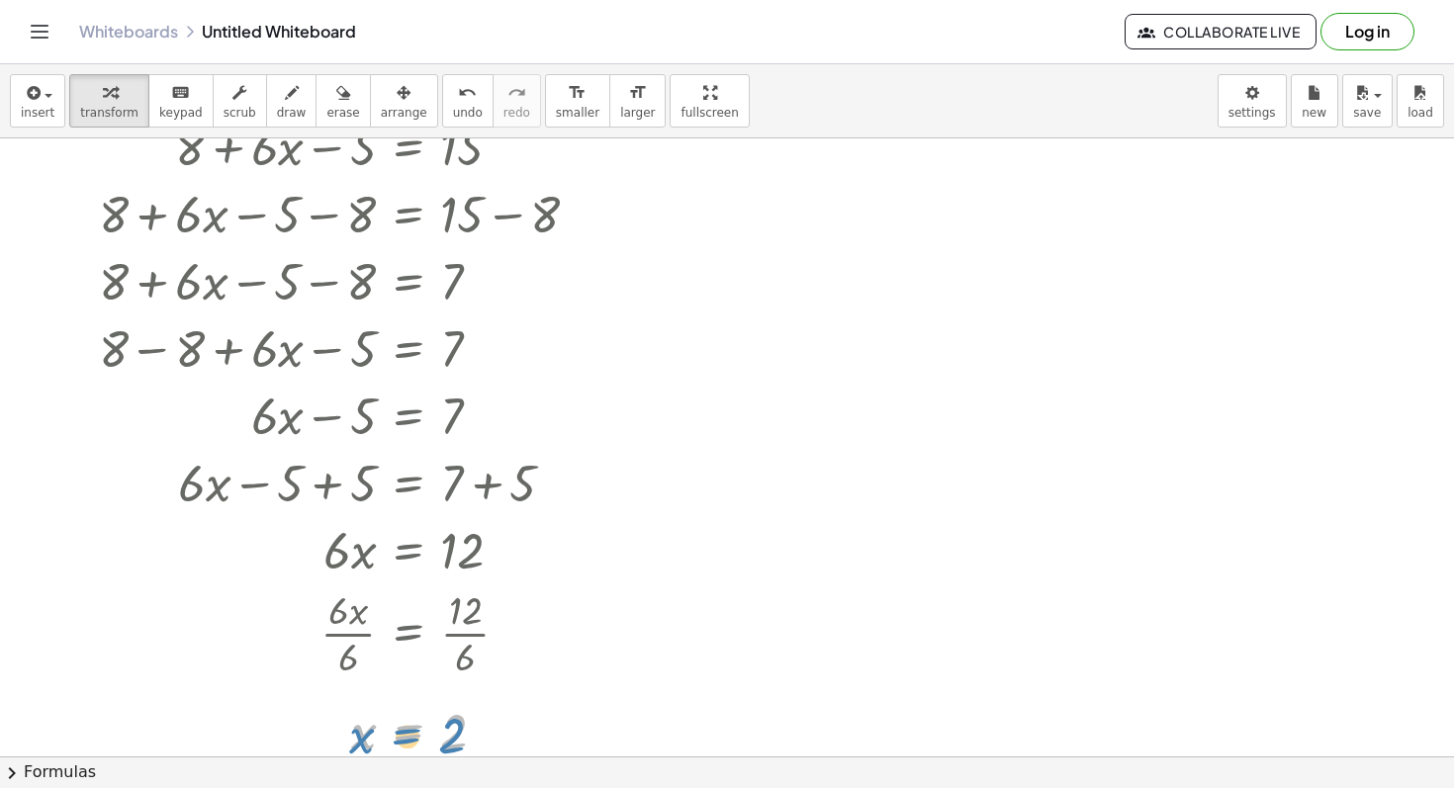
click at [387, 734] on div at bounding box center [346, 730] width 515 height 65
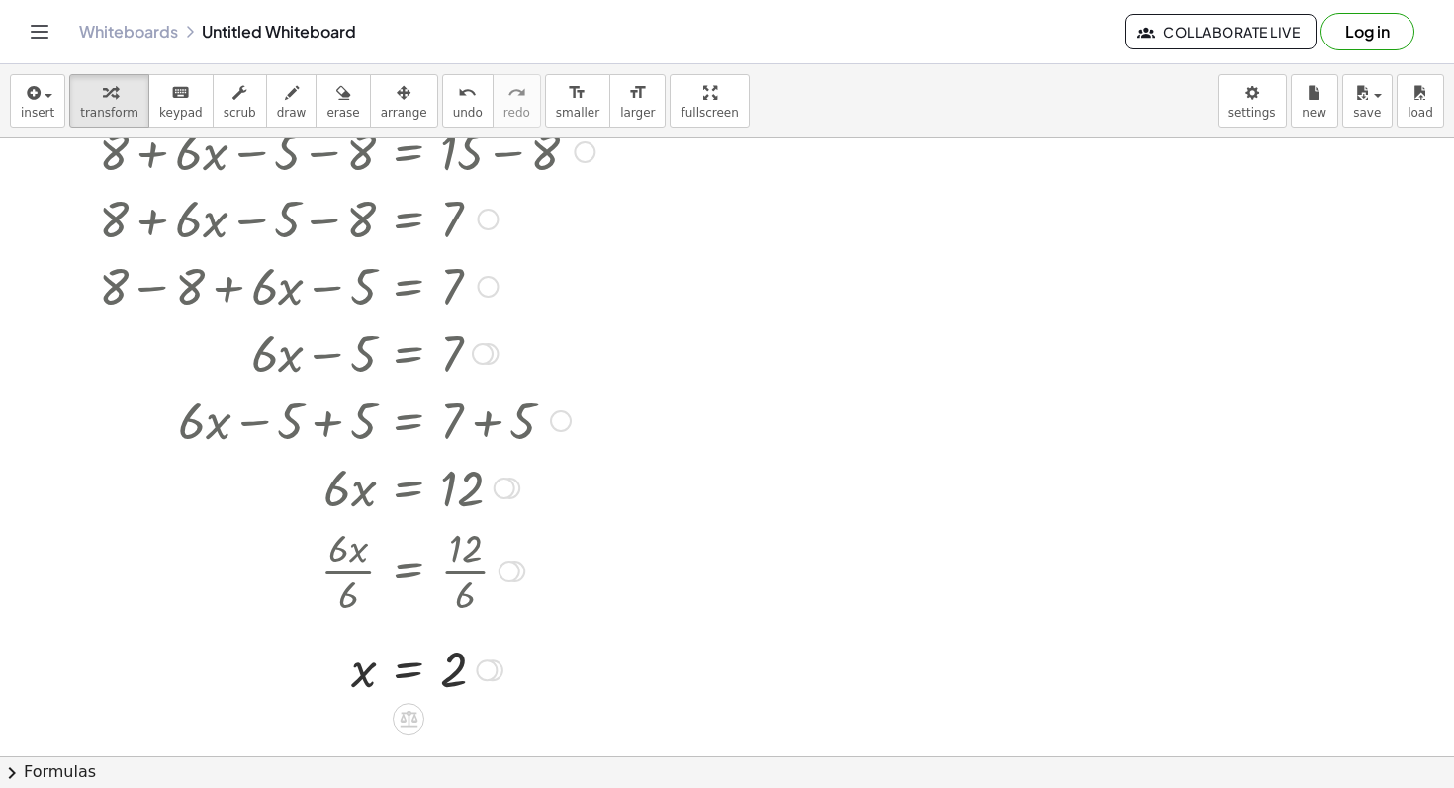
scroll to position [172, 0]
